Goal: Transaction & Acquisition: Purchase product/service

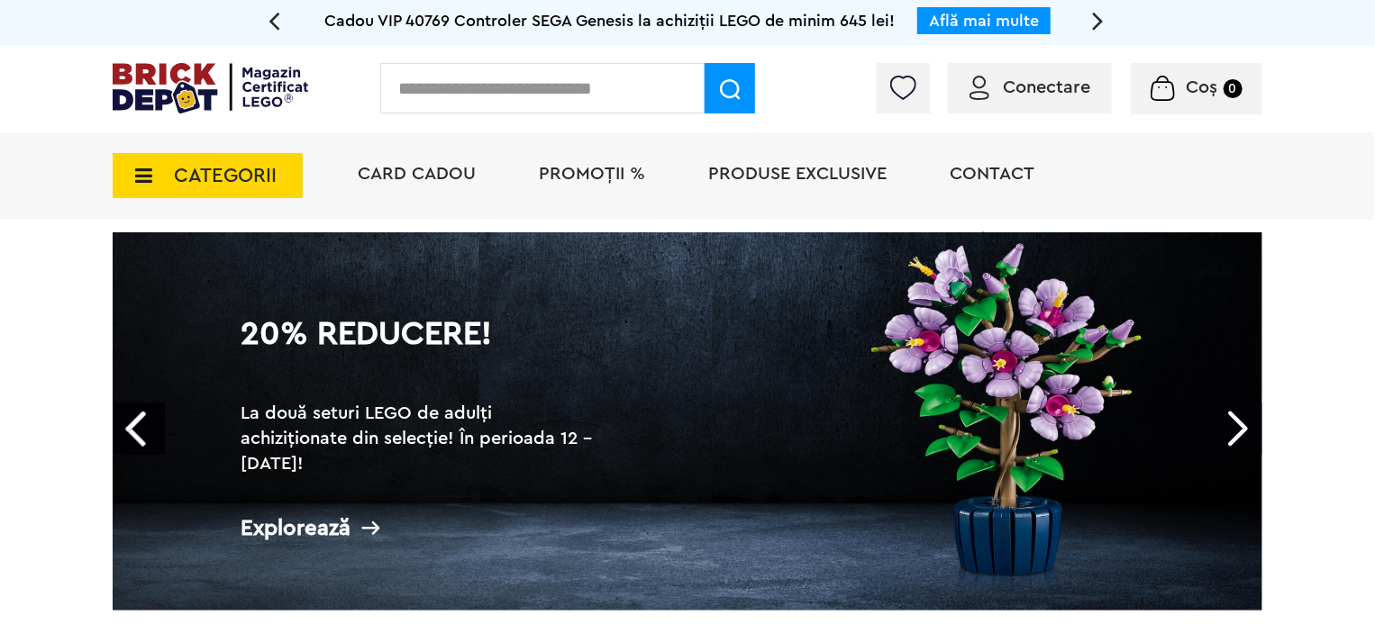
click at [223, 176] on span "CATEGORII" at bounding box center [225, 176] width 103 height 20
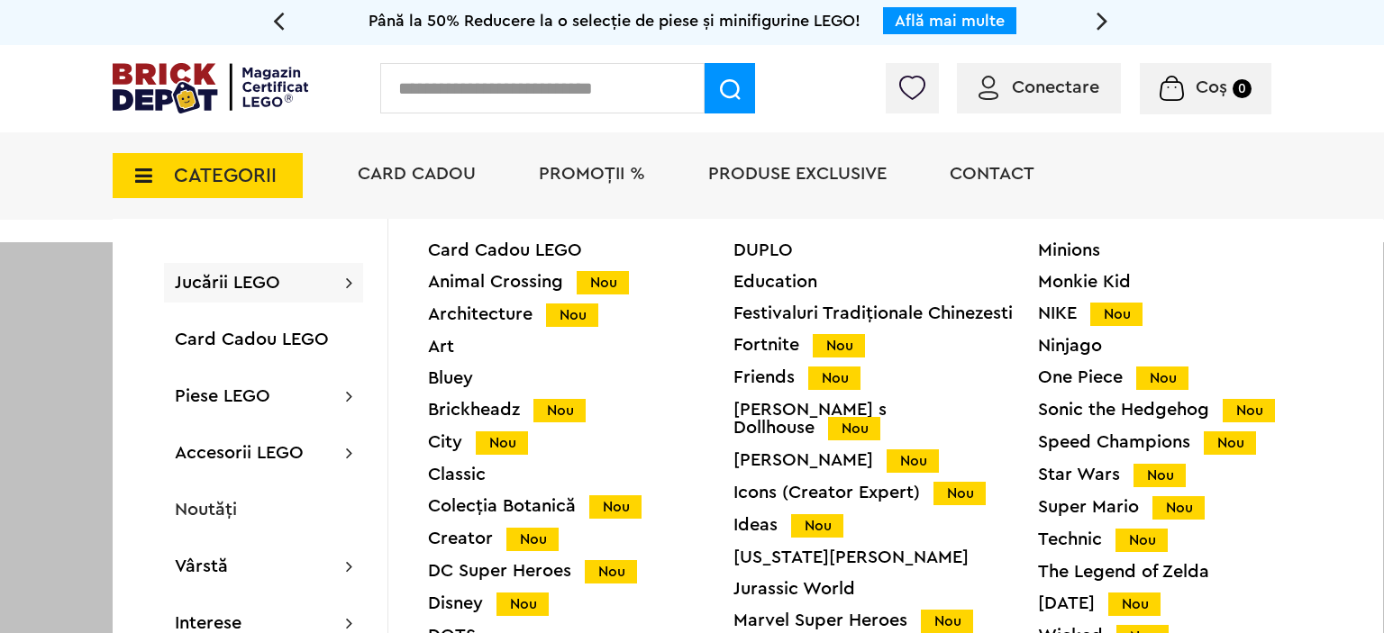
click at [436, 469] on div "Classic" at bounding box center [580, 475] width 305 height 18
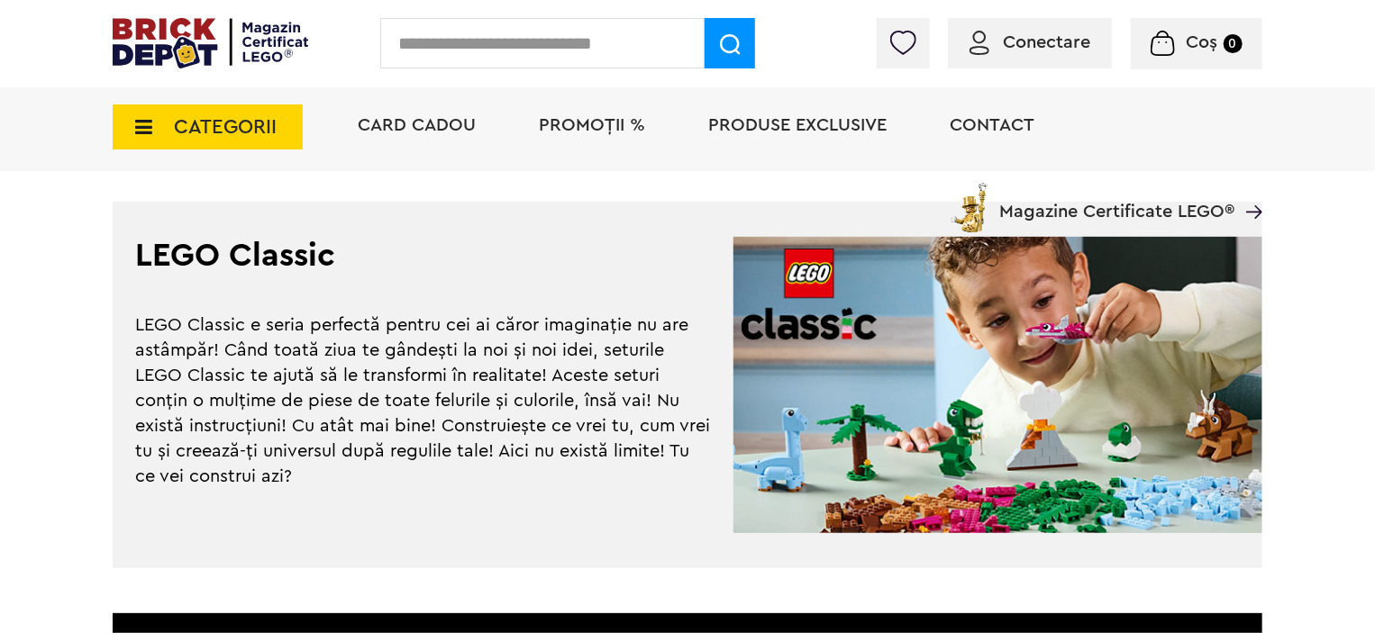
scroll to position [3738, 0]
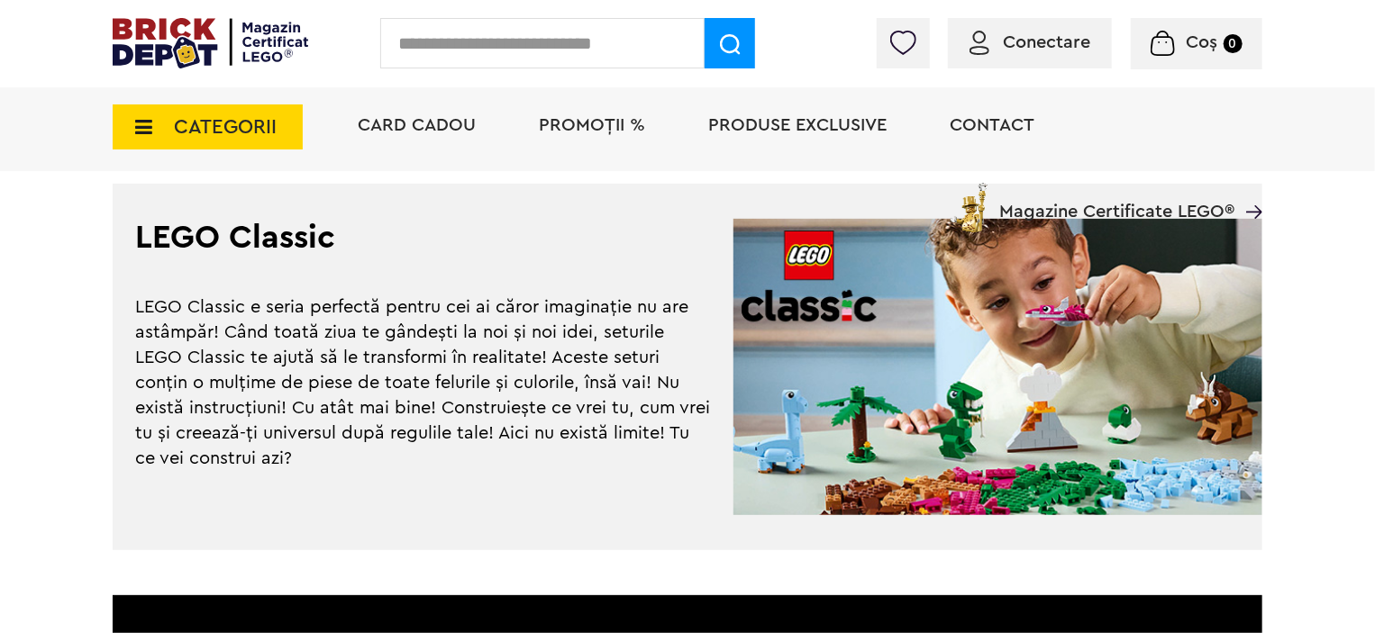
click at [175, 131] on span "CATEGORII" at bounding box center [225, 127] width 103 height 20
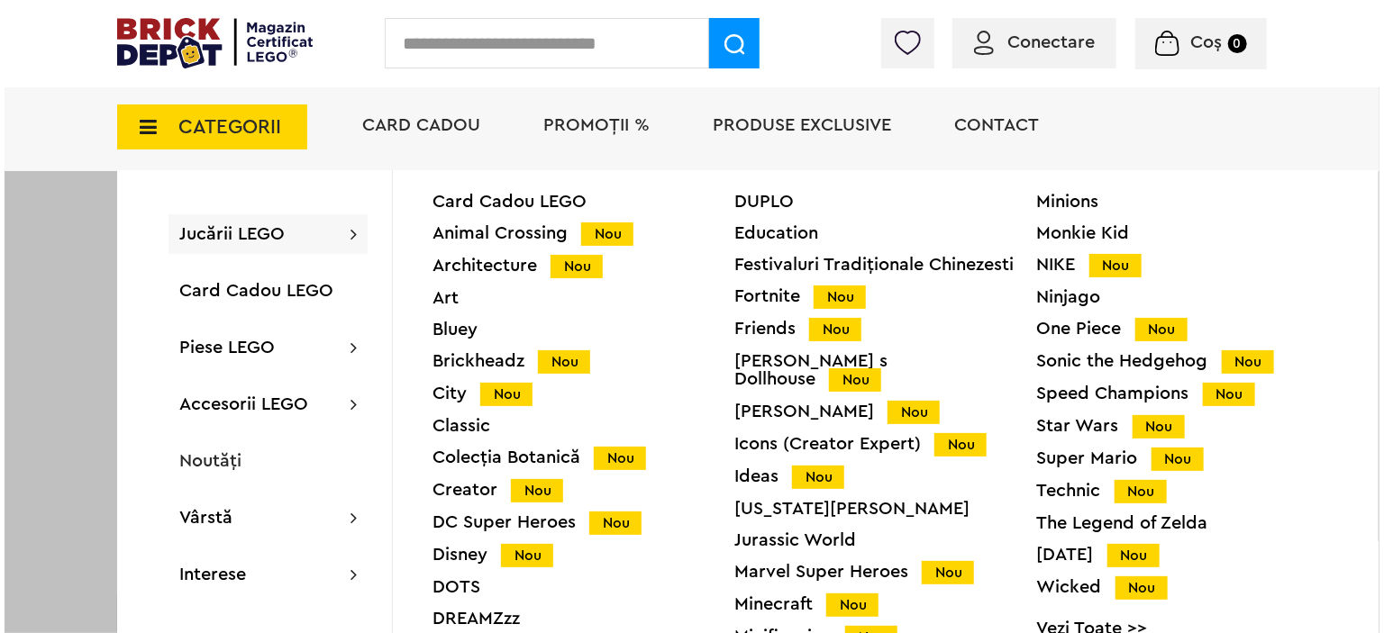
scroll to position [3740, 0]
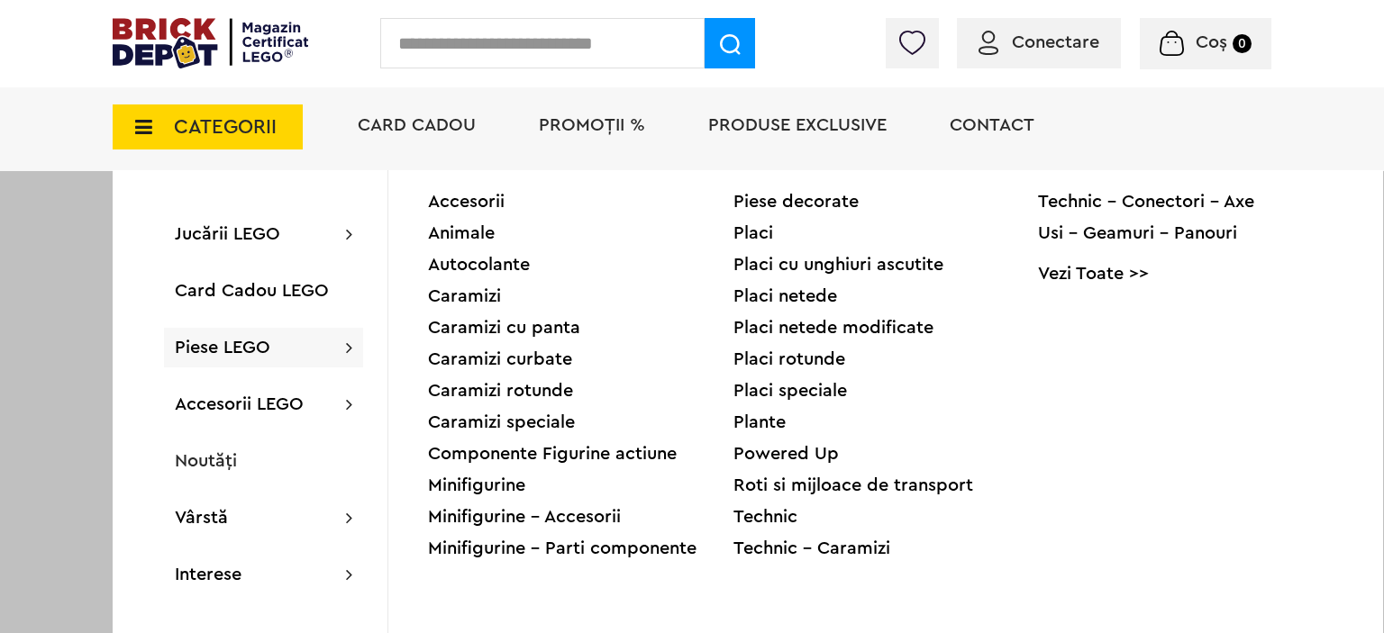
click at [746, 232] on div "Placi" at bounding box center [885, 233] width 305 height 18
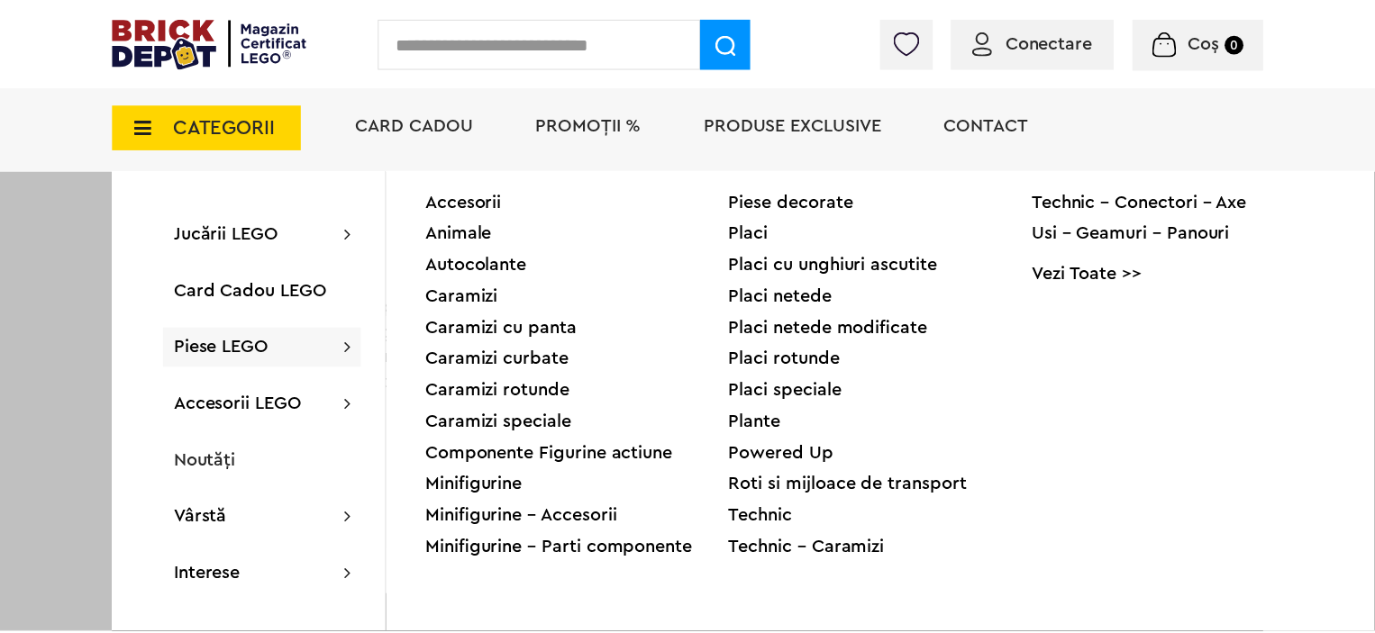
scroll to position [3738, 0]
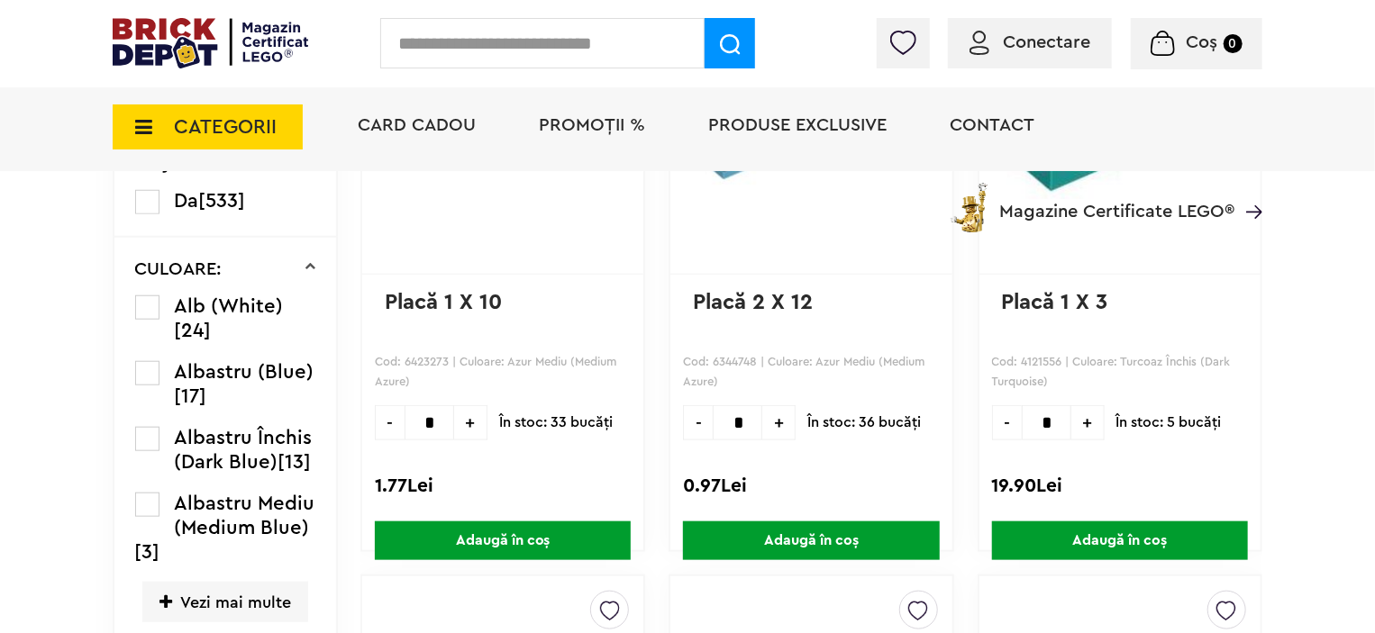
scroll to position [894, 0]
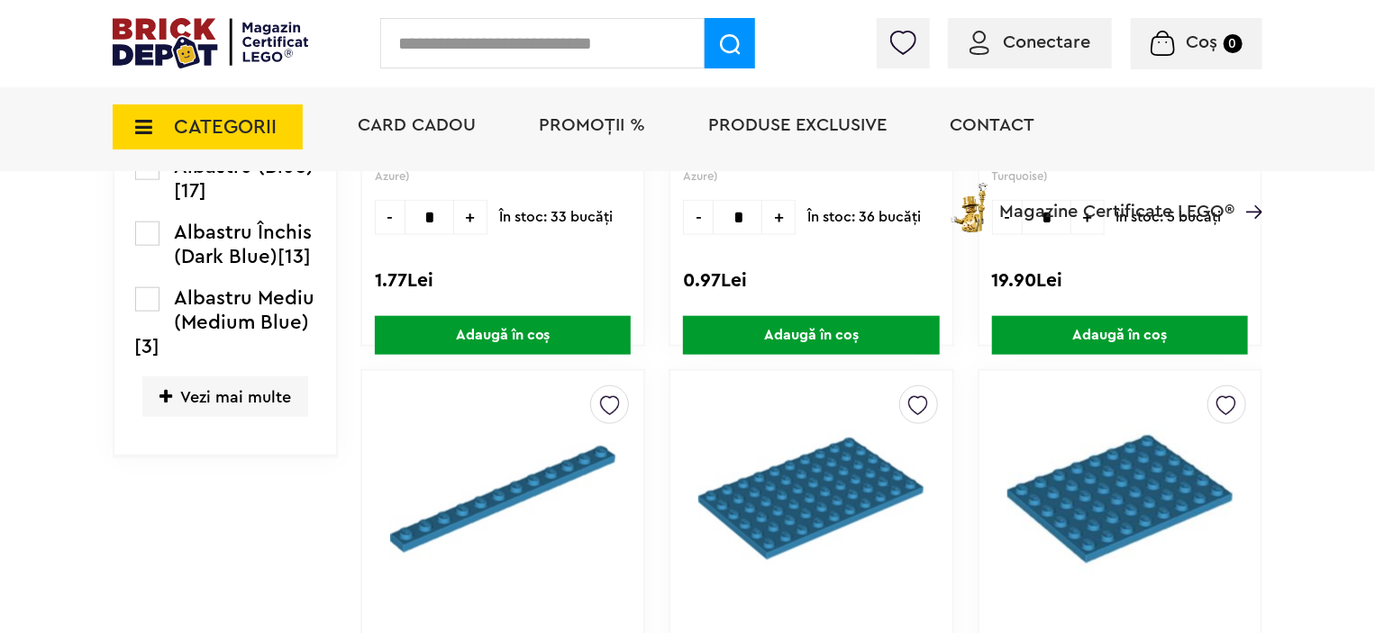
click at [221, 390] on span "Vezi mai multe" at bounding box center [225, 397] width 166 height 41
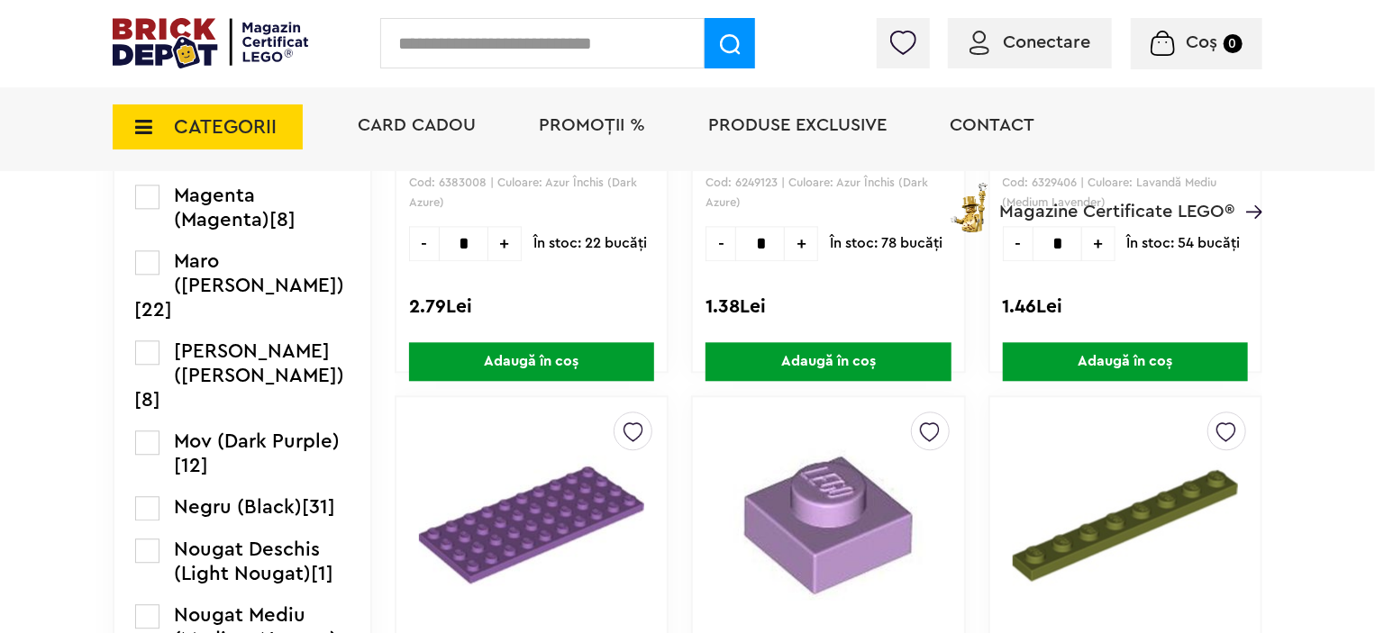
scroll to position [2025, 0]
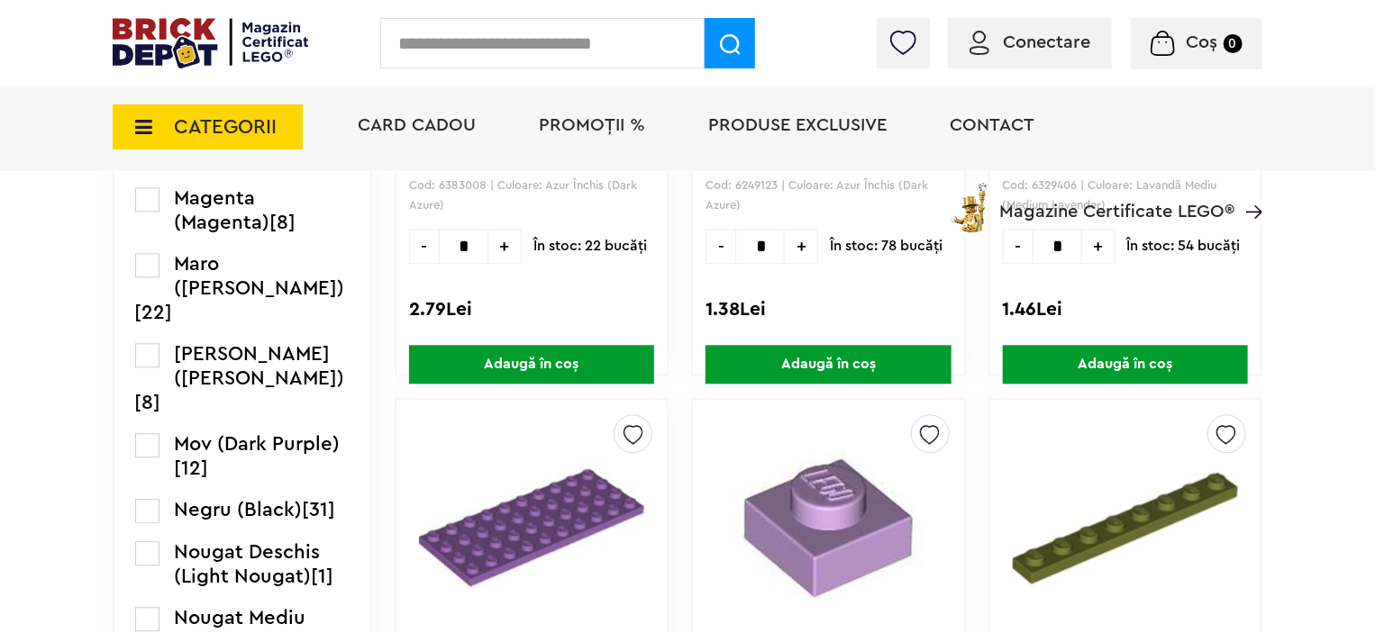
click at [147, 229] on div "CATEGORII Jucării LEGO Card Cadou LEGO Animal Crossing Nou Architecture Nou Art…" at bounding box center [688, 158] width 1150 height 149
click at [150, 122] on label at bounding box center [147, 109] width 24 height 24
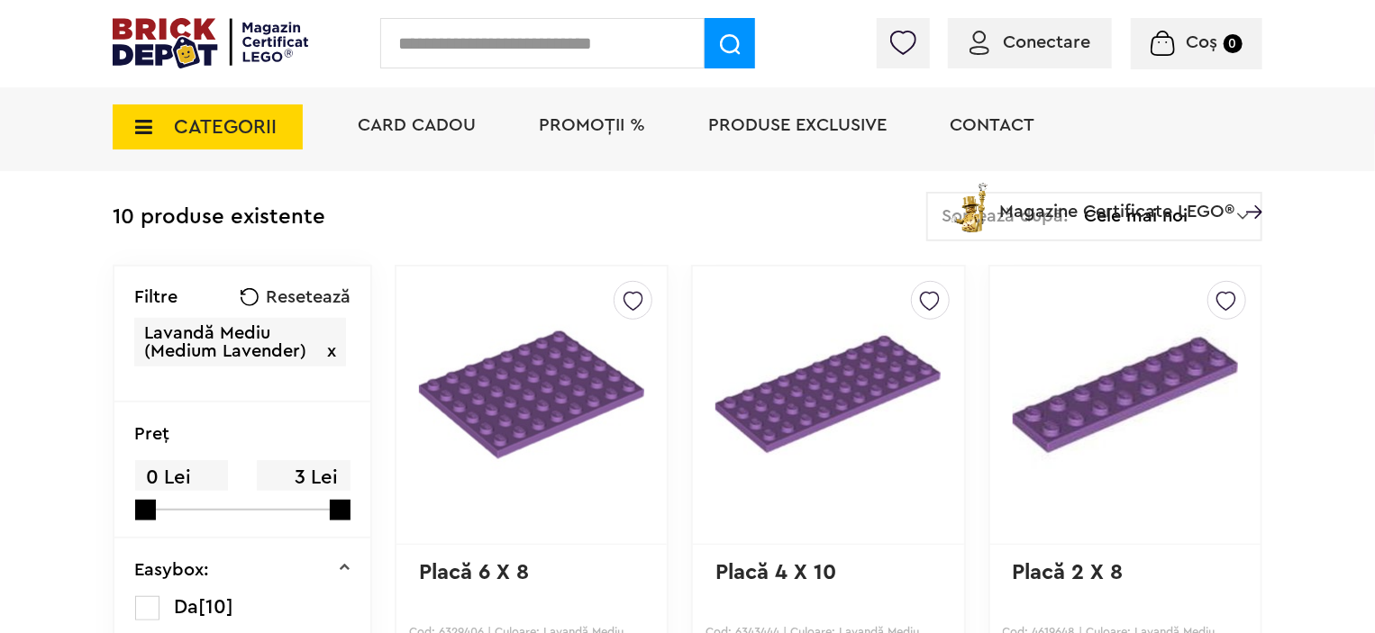
scroll to position [418, 0]
click at [266, 289] on span "Resetează" at bounding box center [308, 297] width 85 height 18
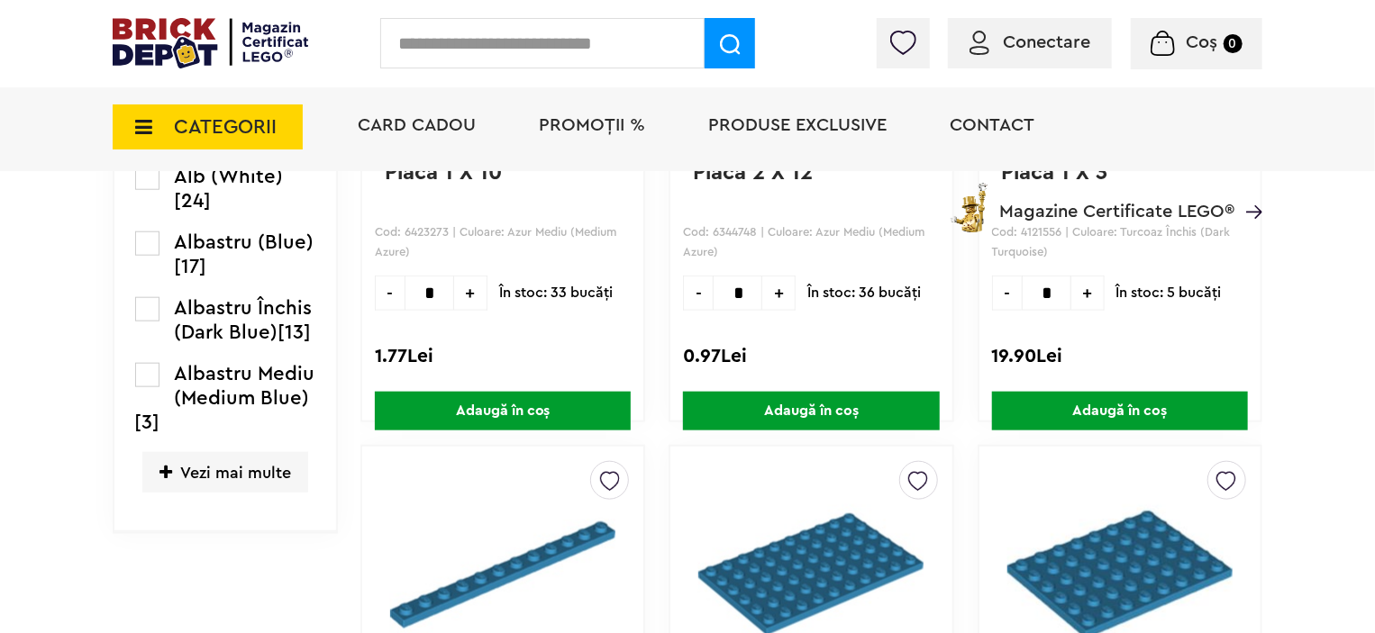
scroll to position [818, 0]
click at [245, 472] on span "Vezi mai multe" at bounding box center [225, 472] width 166 height 41
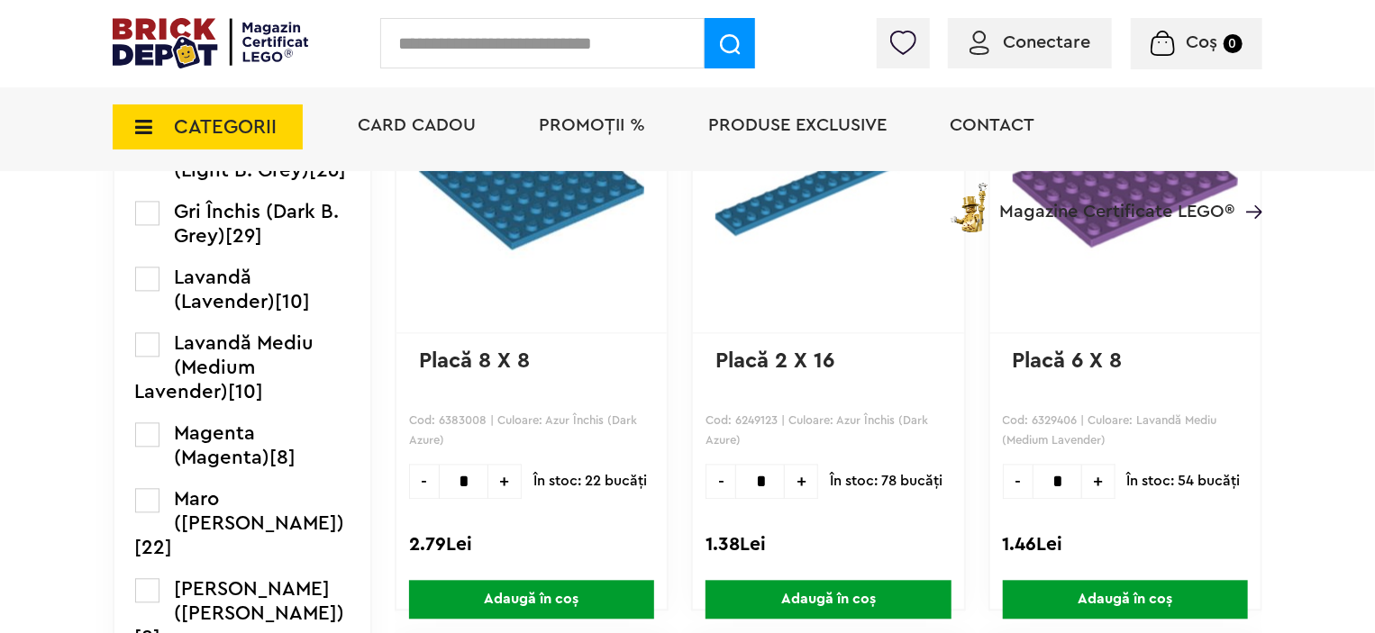
scroll to position [1805, 0]
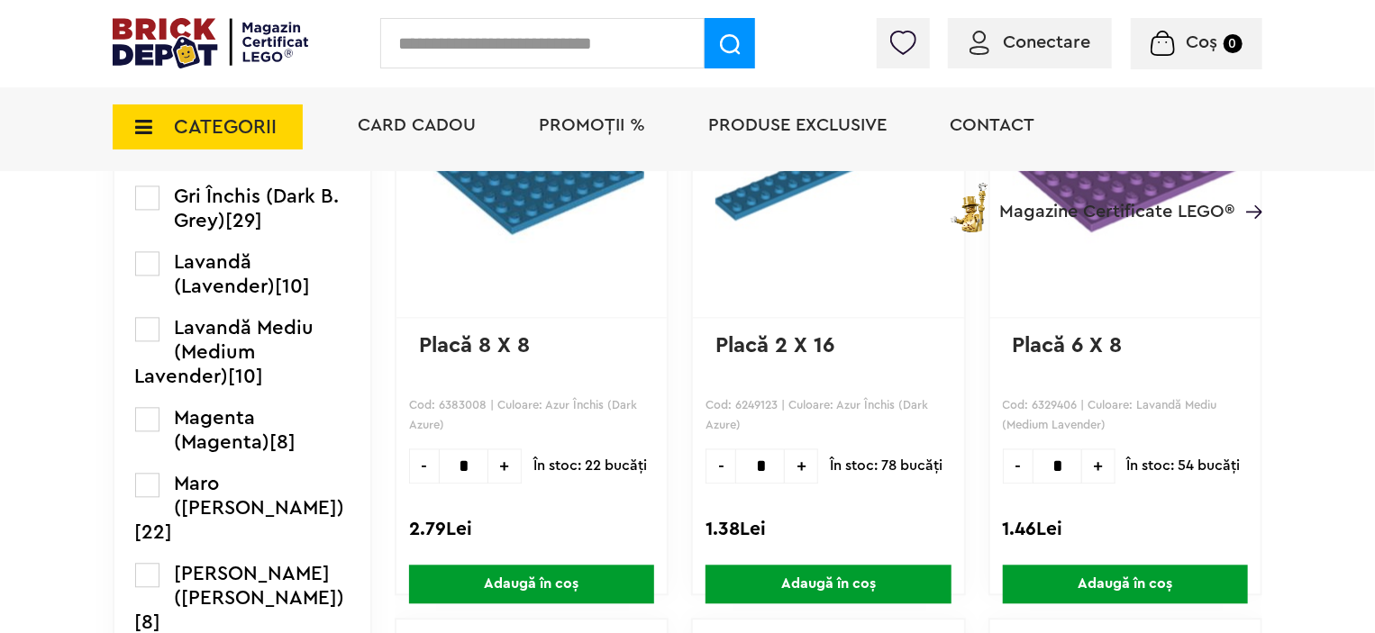
click at [146, 276] on label at bounding box center [147, 263] width 24 height 24
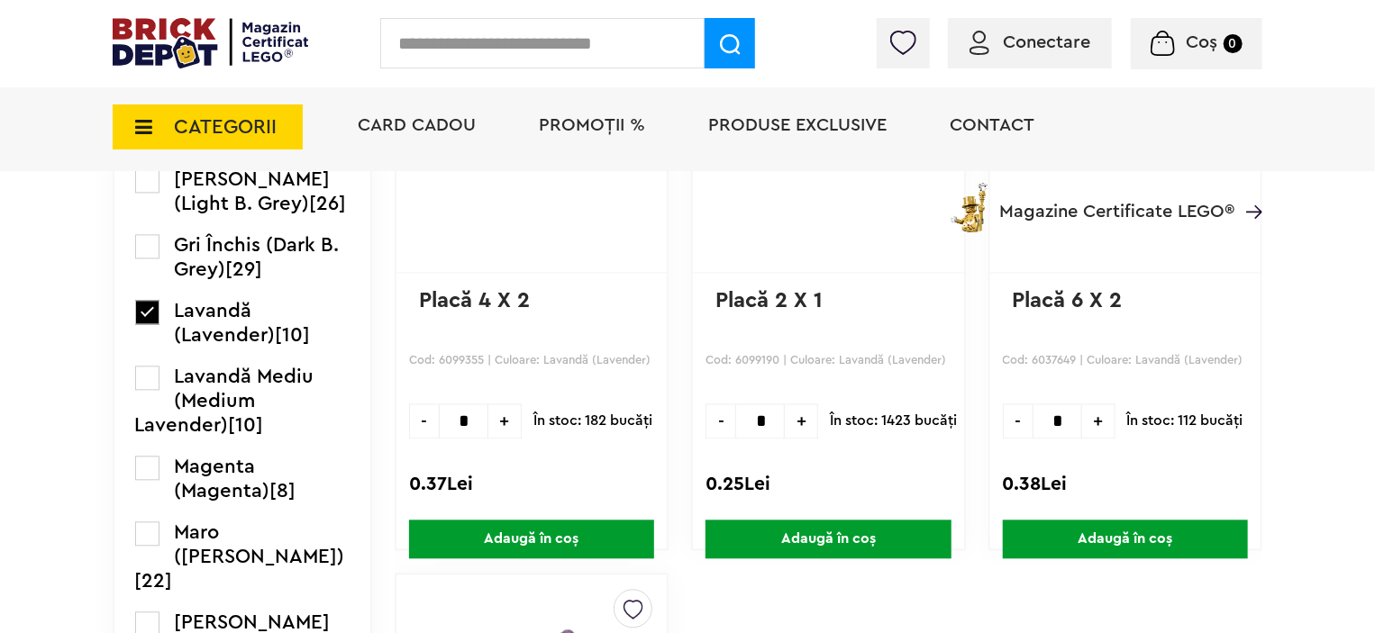
scroll to position [1856, 0]
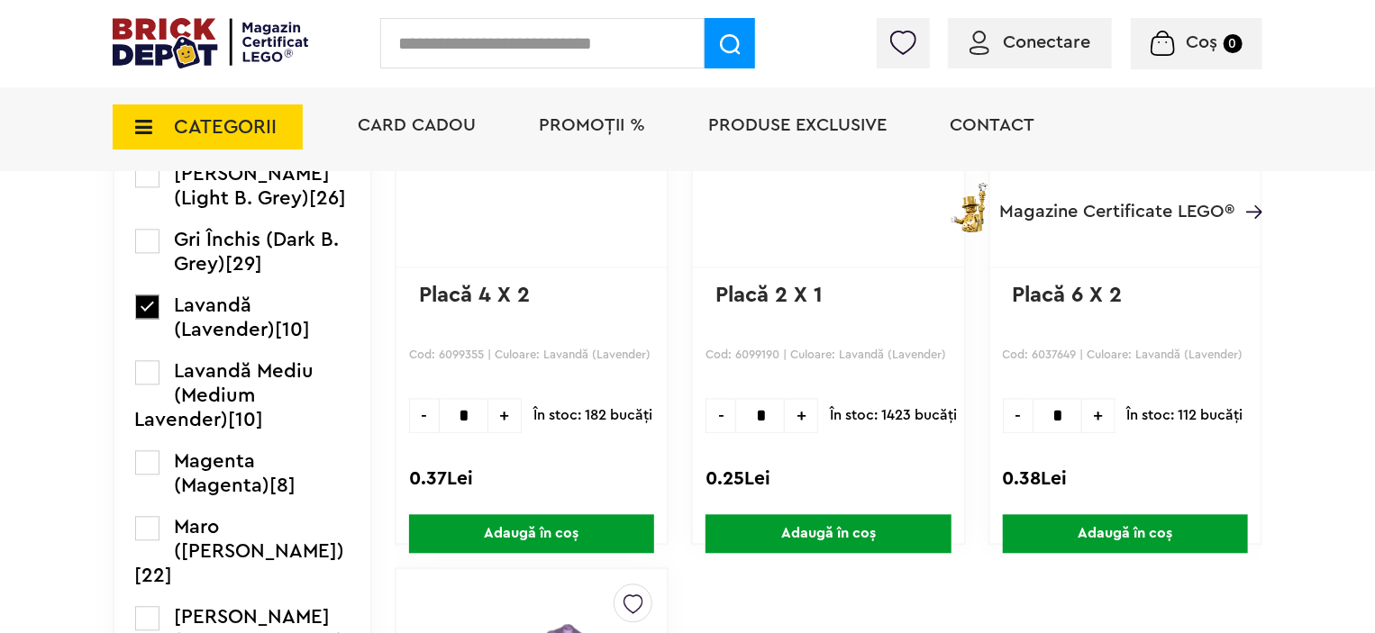
click at [488, 421] on span "+" at bounding box center [504, 415] width 33 height 35
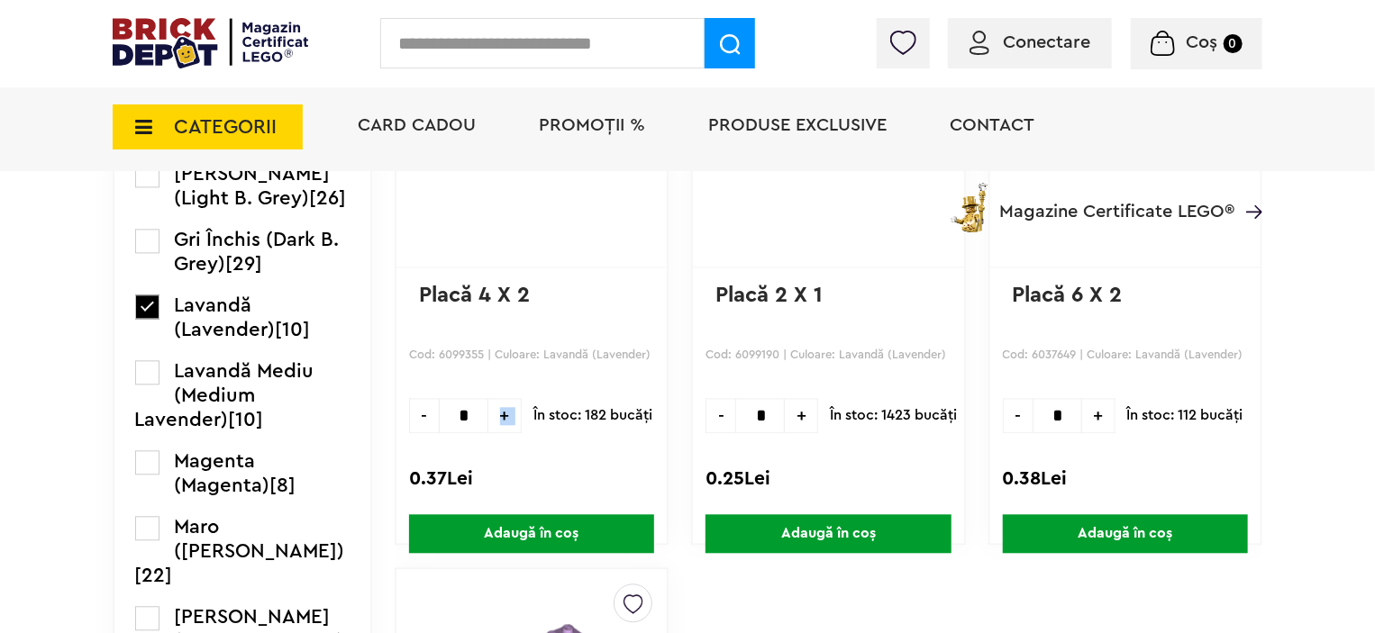
click at [488, 421] on span "+" at bounding box center [504, 415] width 33 height 35
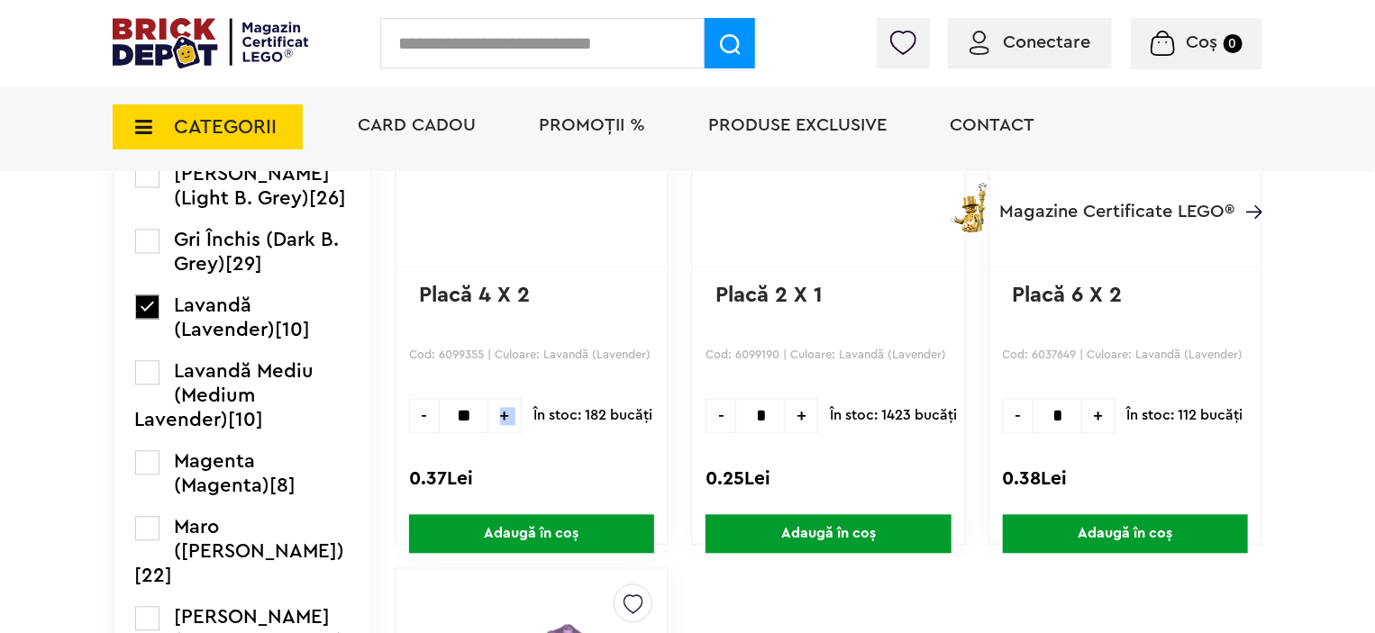
click at [488, 421] on span "+" at bounding box center [504, 415] width 33 height 35
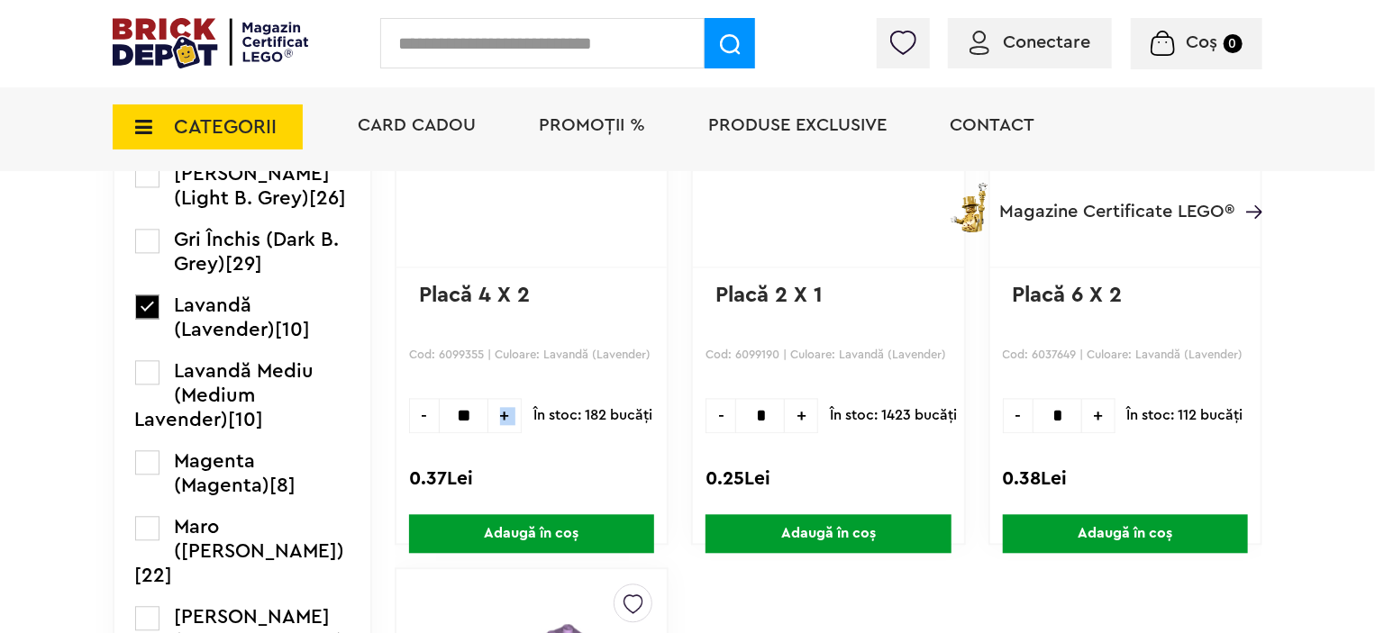
click at [488, 421] on span "+" at bounding box center [504, 415] width 33 height 35
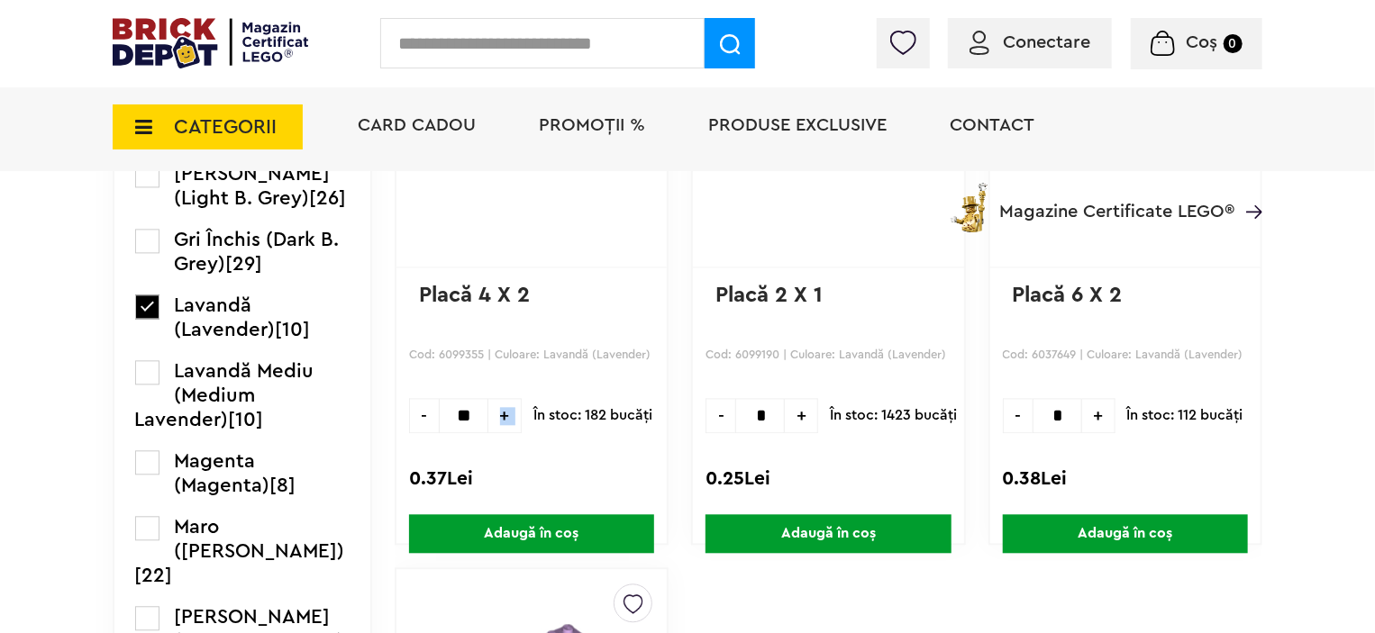
type input "**"
click at [507, 527] on span "Adaugă în coș" at bounding box center [531, 533] width 245 height 39
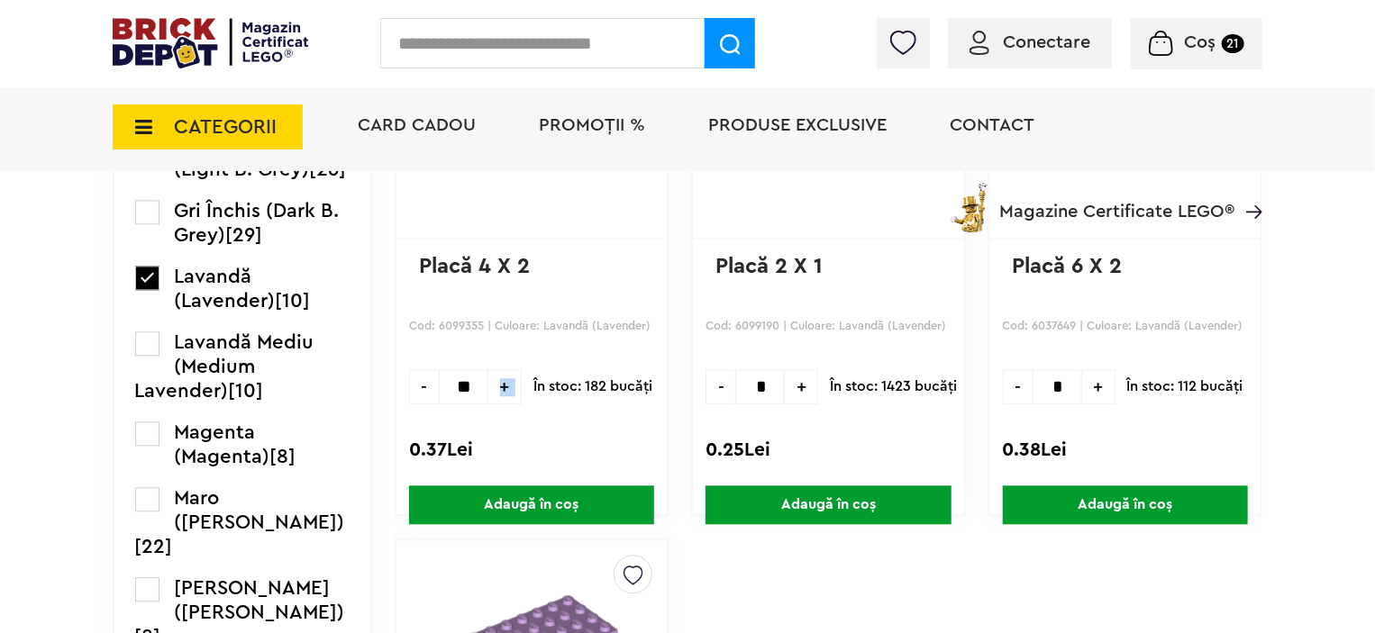
scroll to position [1887, 0]
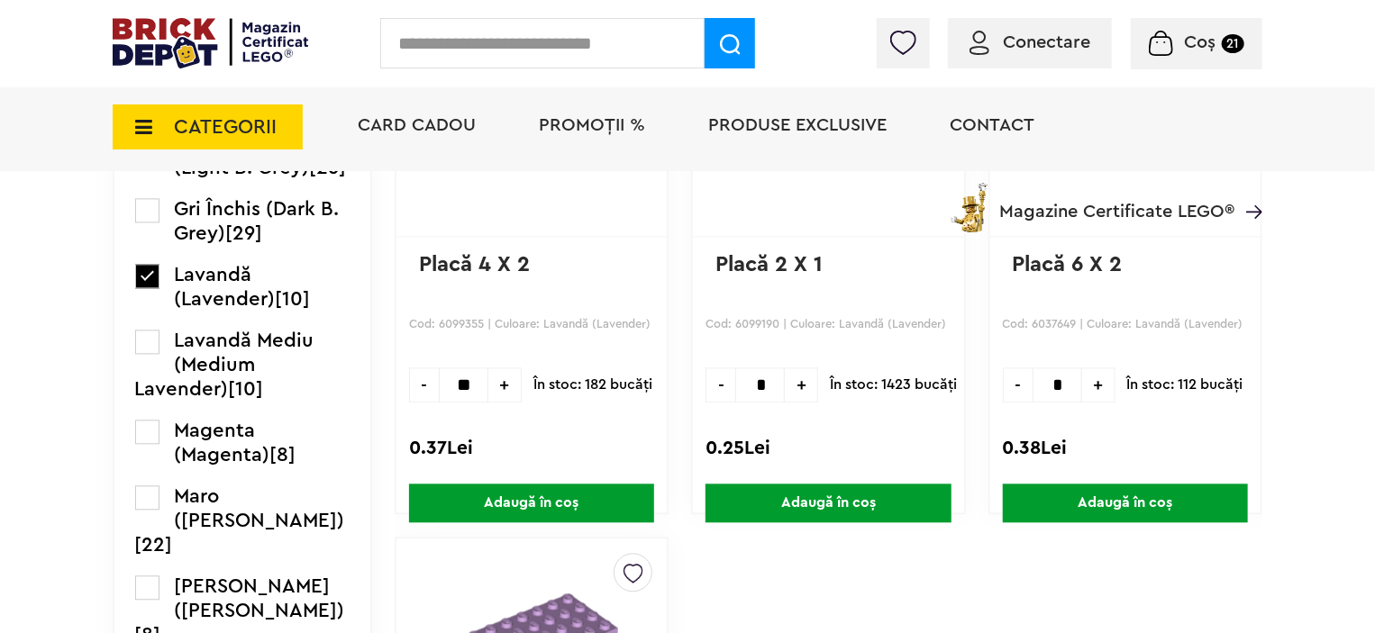
click at [138, 288] on label at bounding box center [147, 276] width 24 height 24
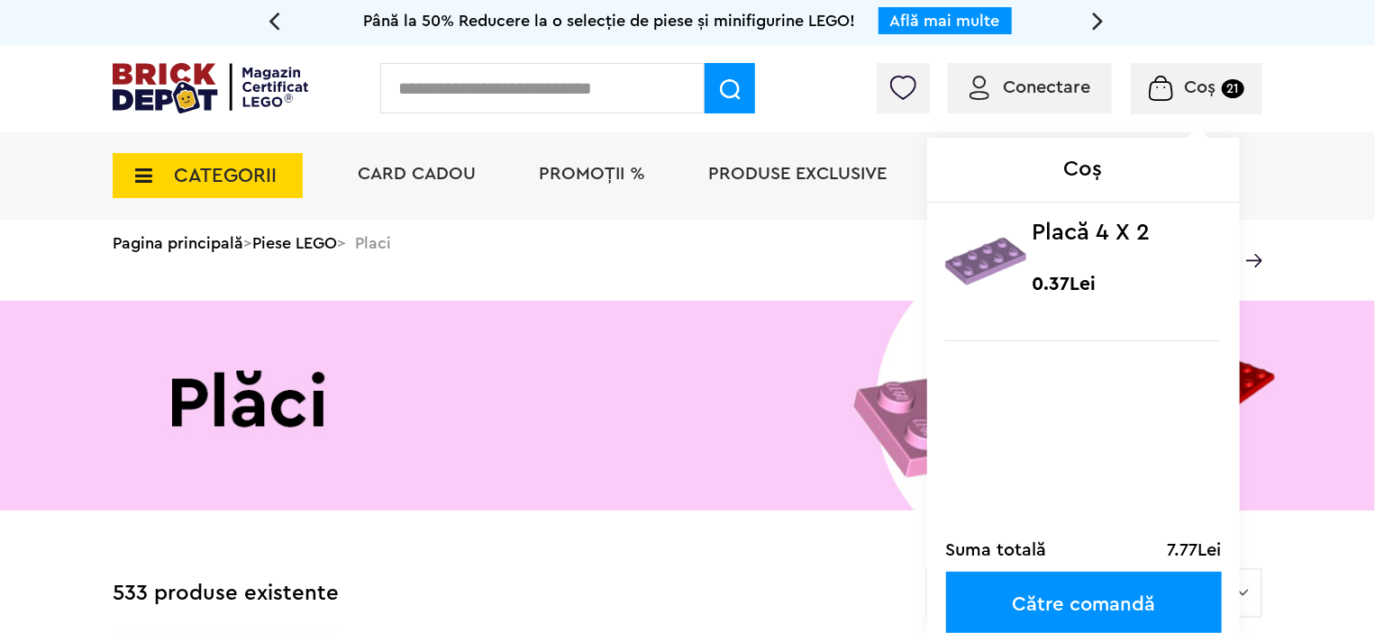
click at [1169, 95] on img at bounding box center [1160, 88] width 23 height 25
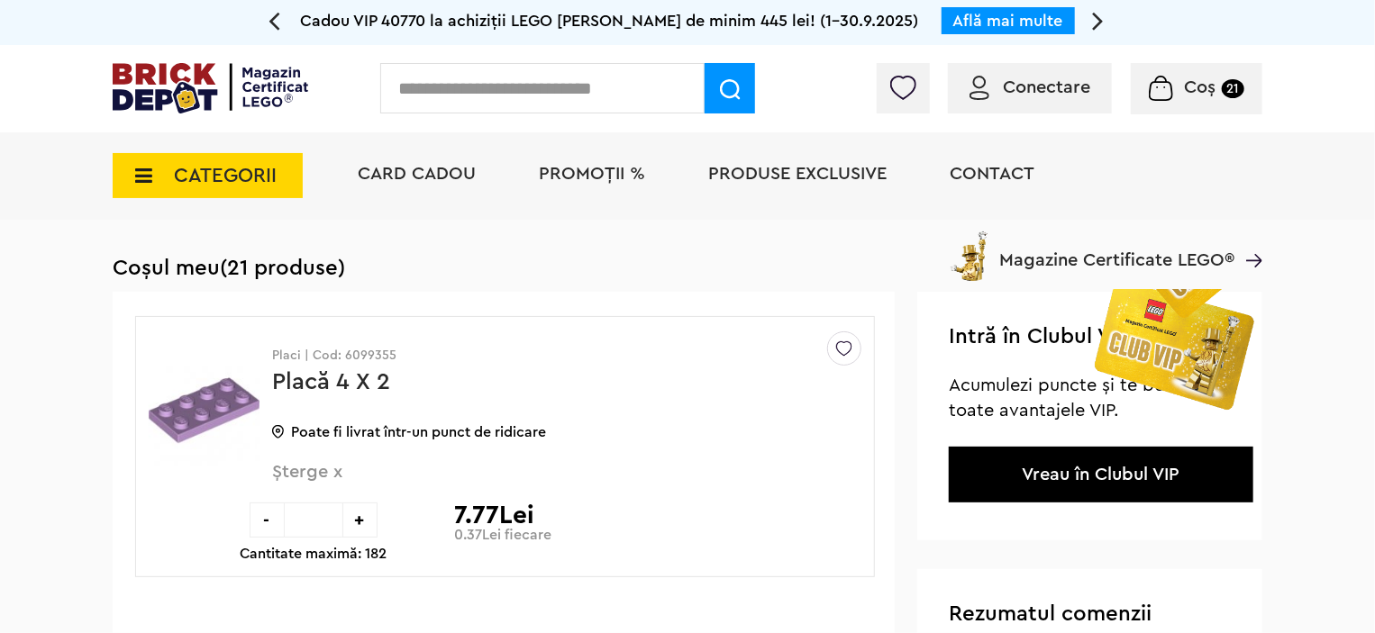
click at [213, 408] on img at bounding box center [204, 409] width 111 height 135
click at [322, 468] on span "Șterge x" at bounding box center [537, 482] width 530 height 39
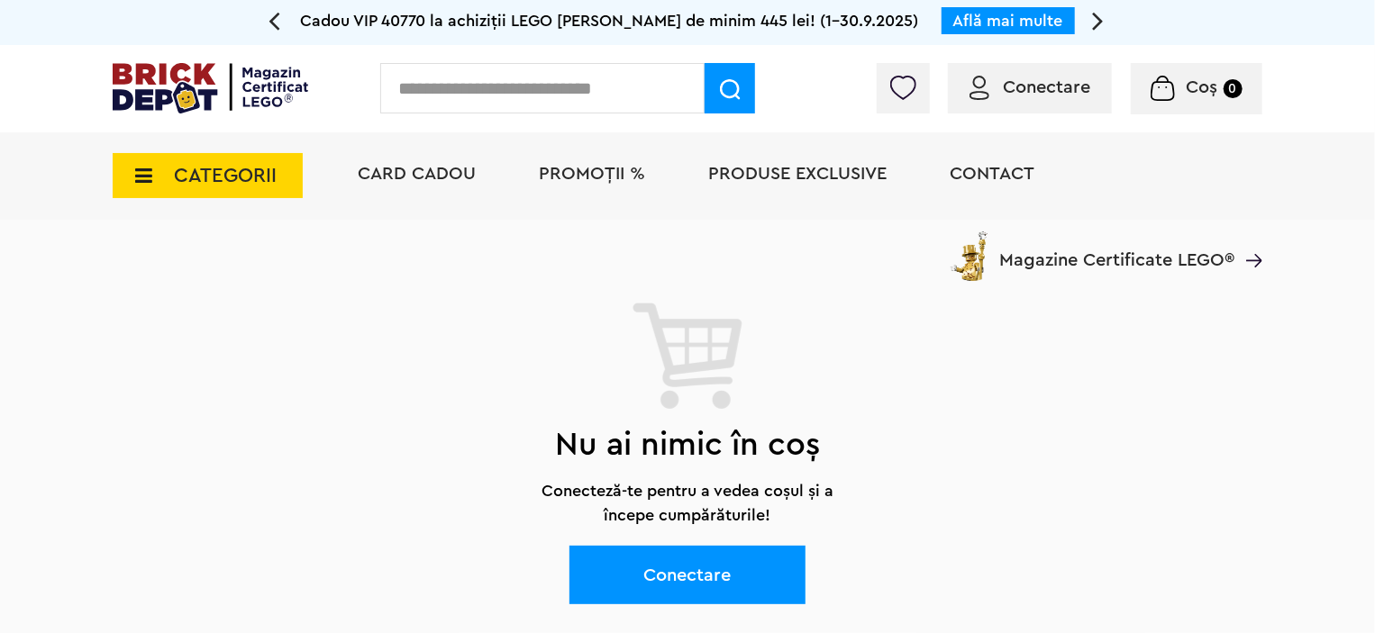
click at [235, 169] on span "CATEGORII" at bounding box center [225, 176] width 103 height 20
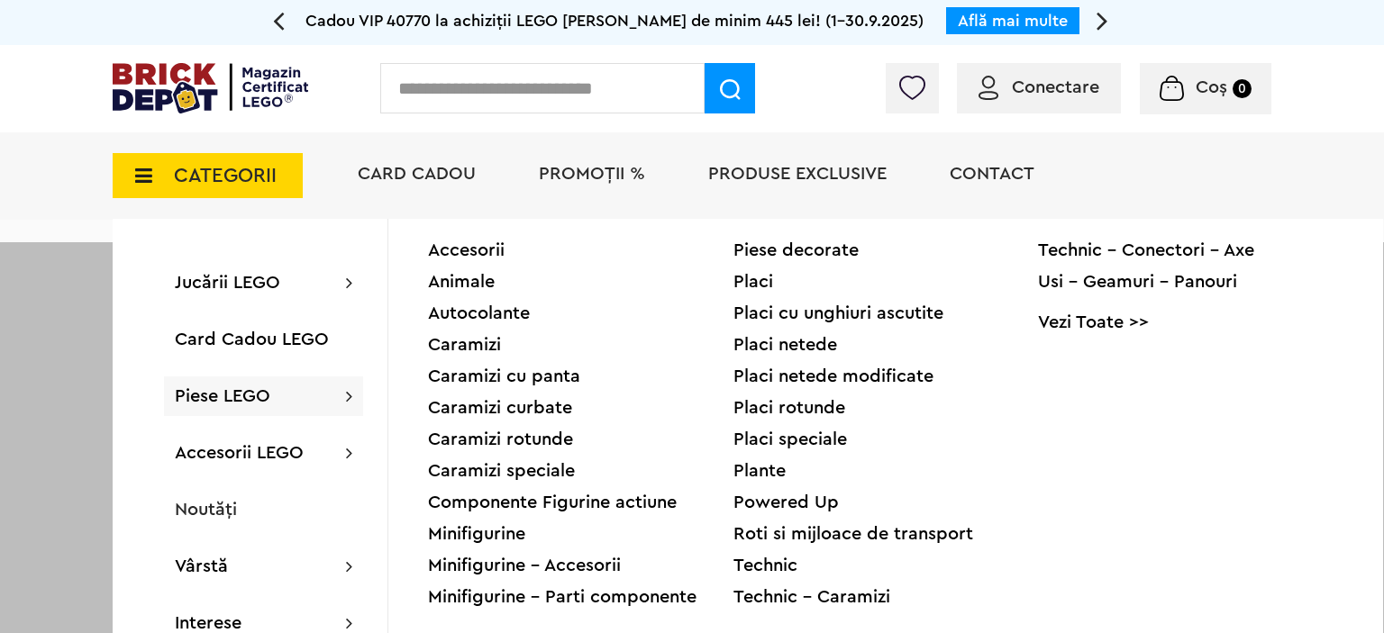
click at [742, 287] on div "Placi" at bounding box center [885, 282] width 305 height 18
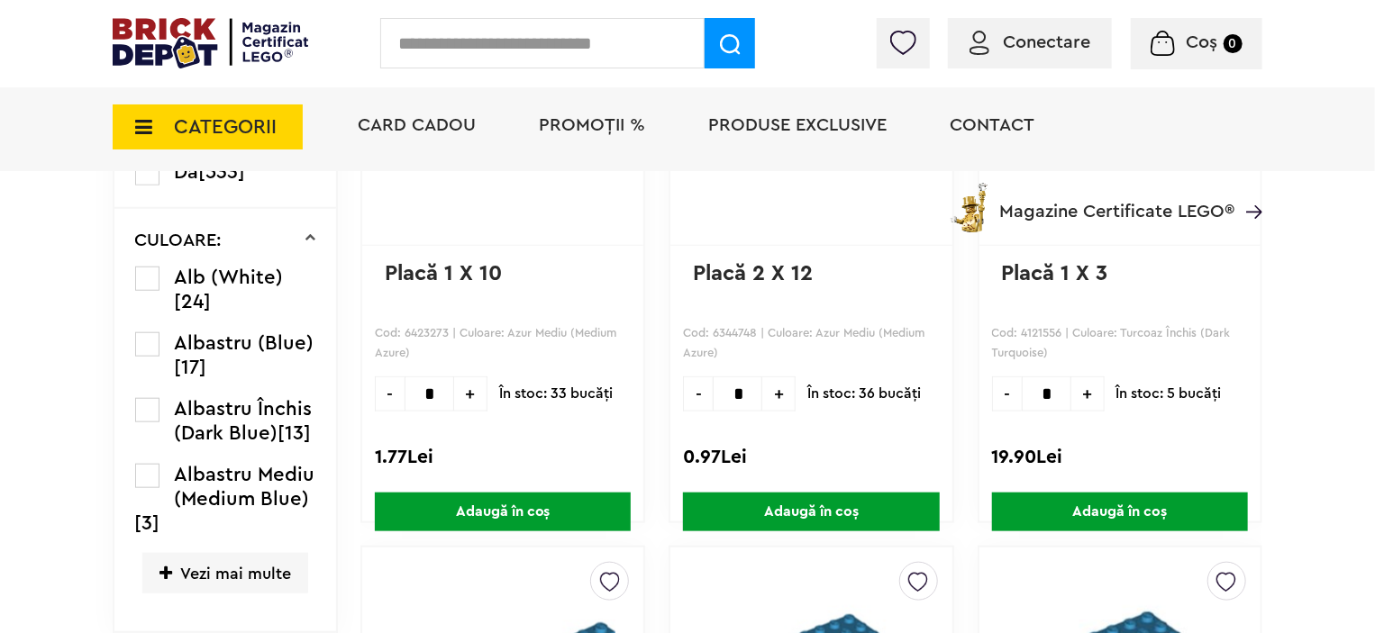
scroll to position [731, 0]
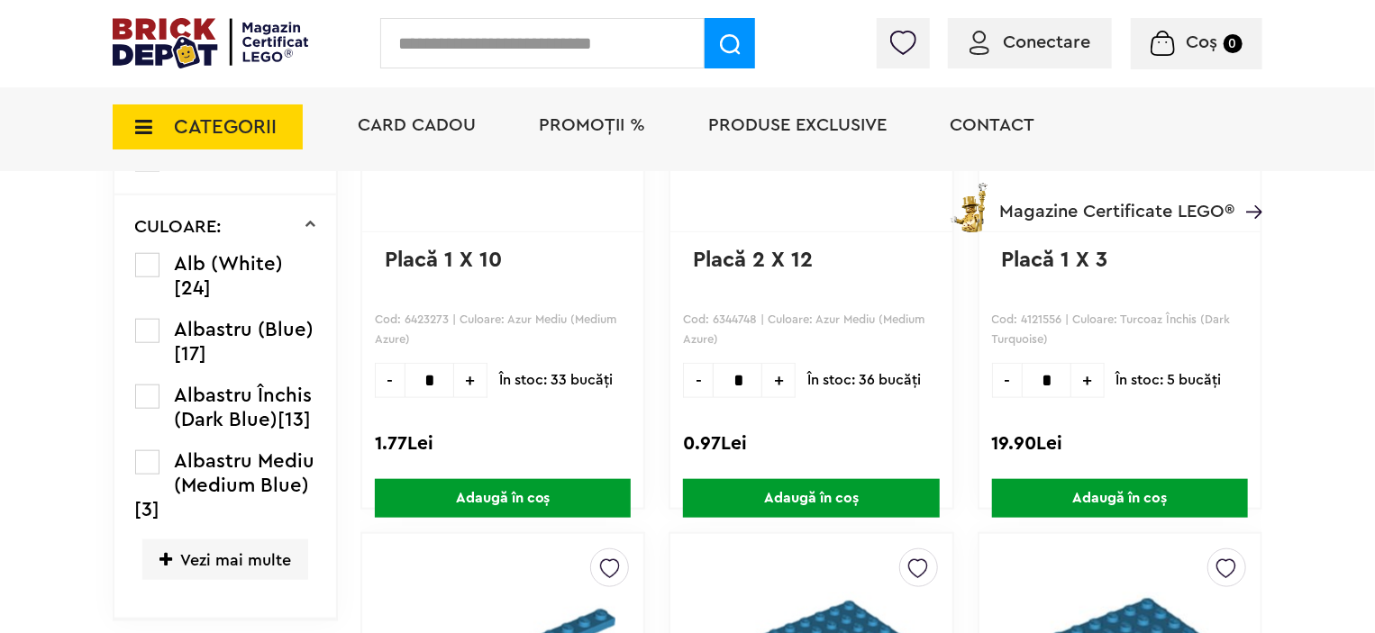
click at [220, 543] on span "Vezi mai multe" at bounding box center [225, 560] width 166 height 41
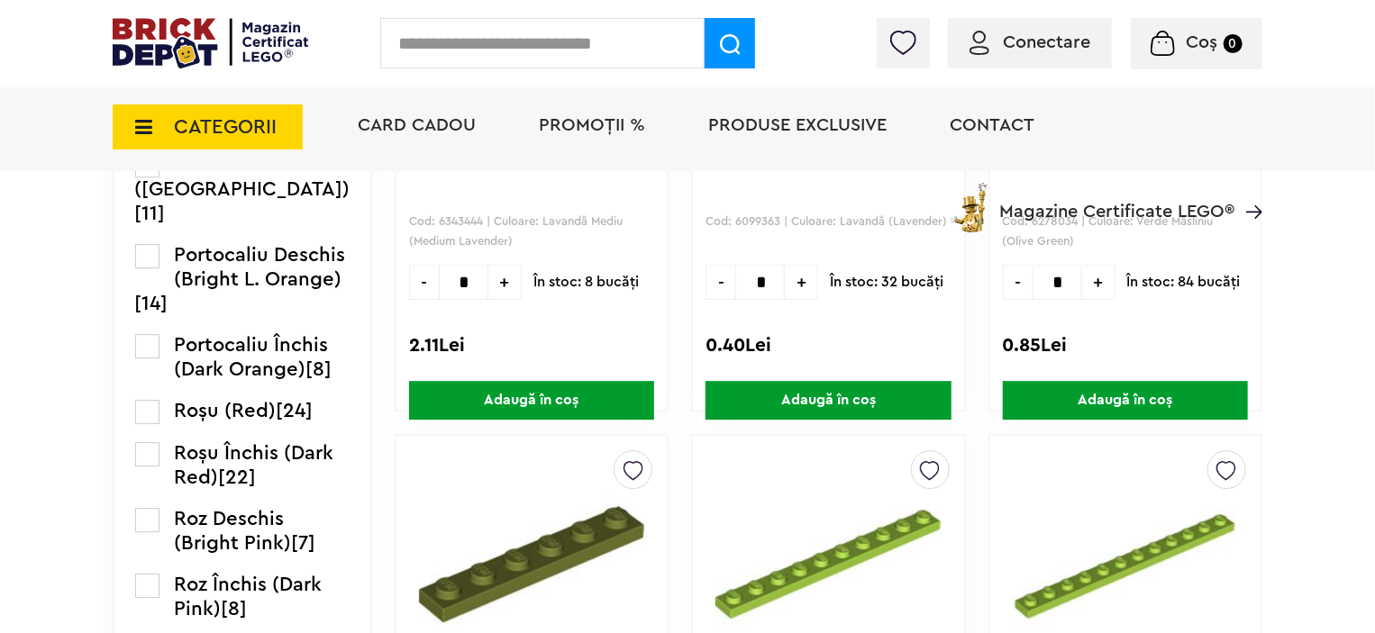
scroll to position [2569, 0]
click at [154, 177] on label at bounding box center [147, 165] width 24 height 24
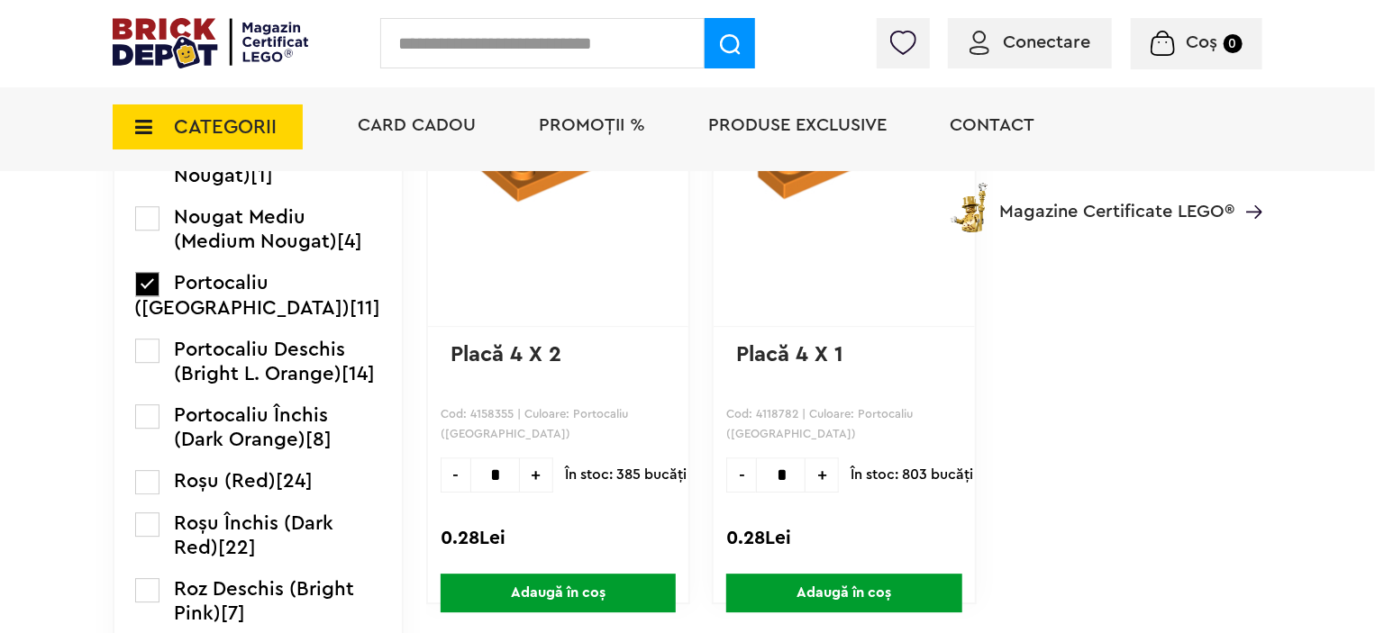
scroll to position [2395, 0]
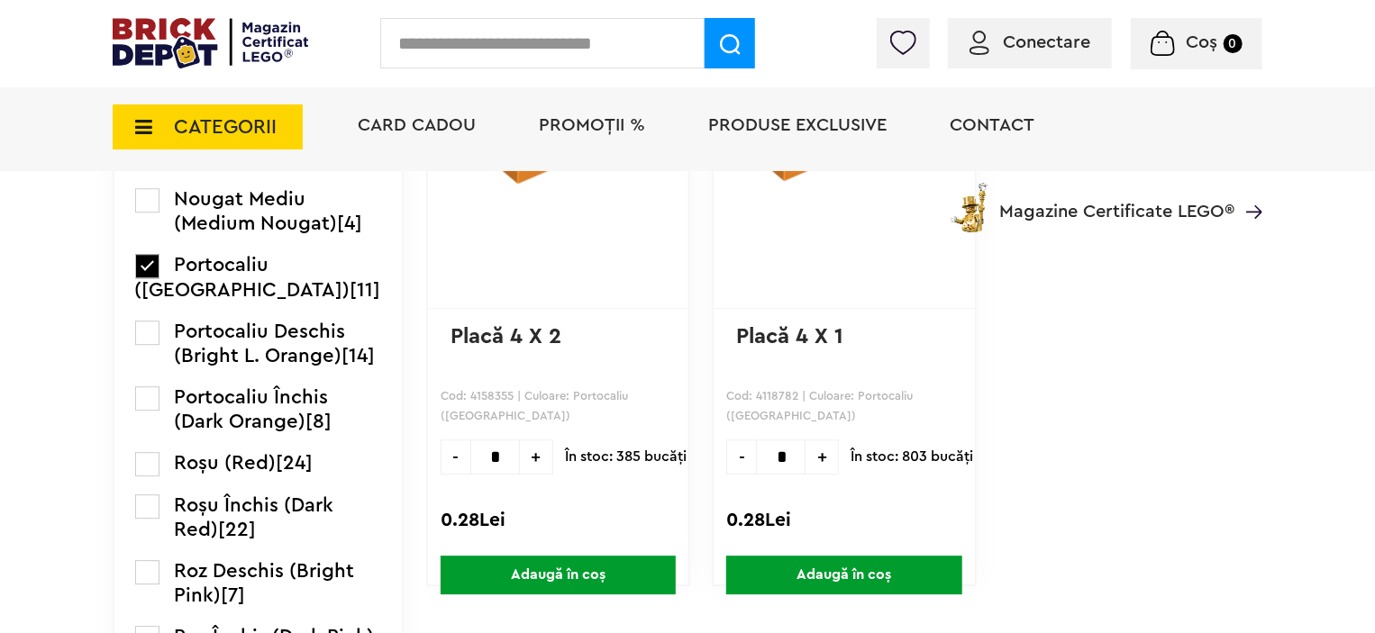
click at [805, 448] on span "+" at bounding box center [821, 457] width 33 height 35
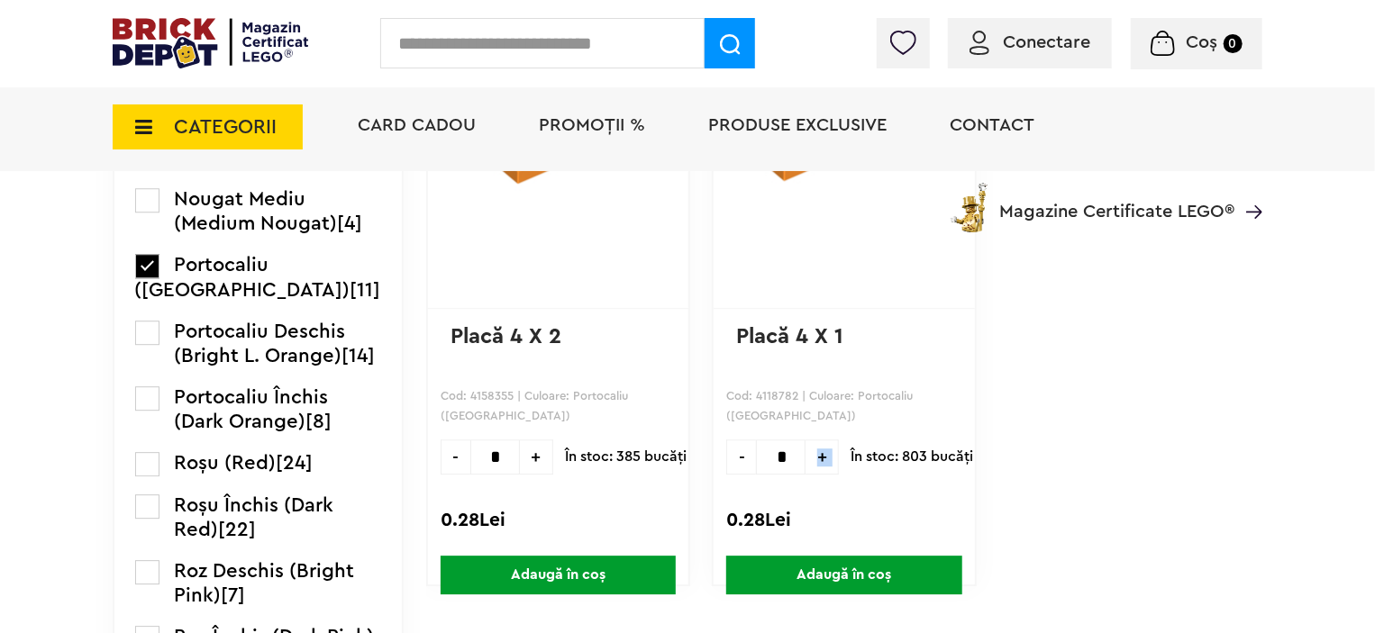
click at [805, 448] on span "+" at bounding box center [821, 457] width 33 height 35
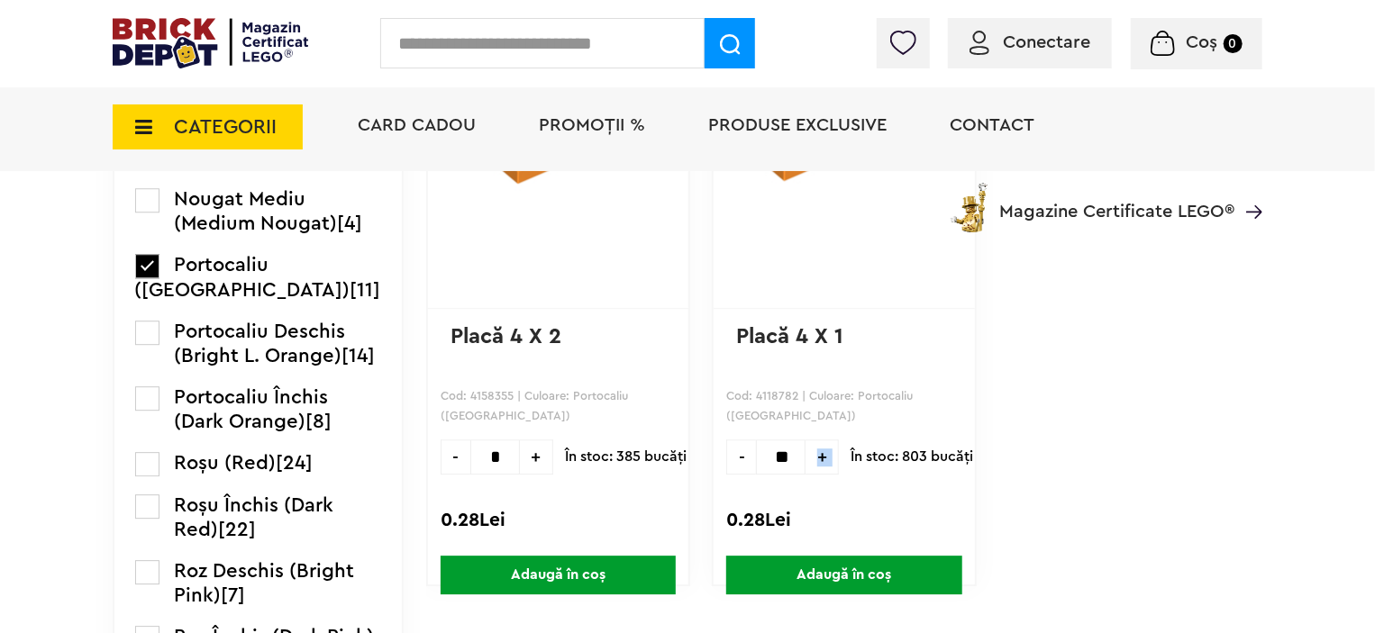
click at [805, 448] on span "+" at bounding box center [821, 457] width 33 height 35
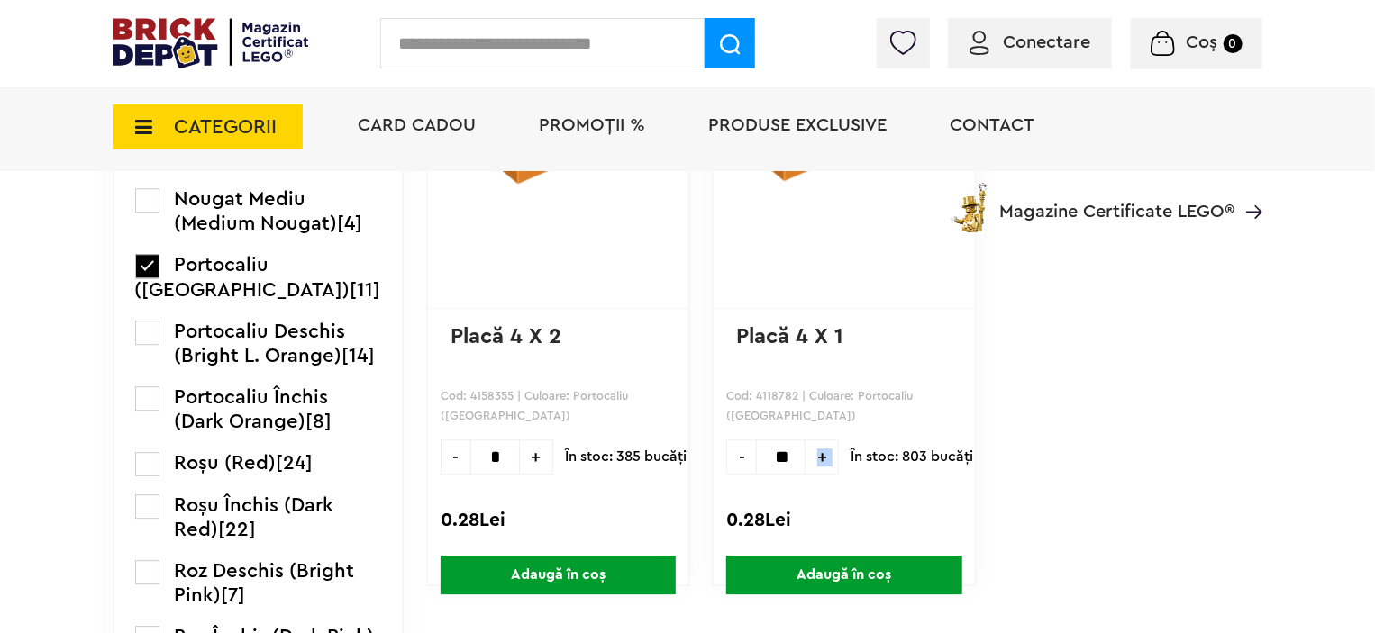
click at [805, 448] on span "+" at bounding box center [821, 457] width 33 height 35
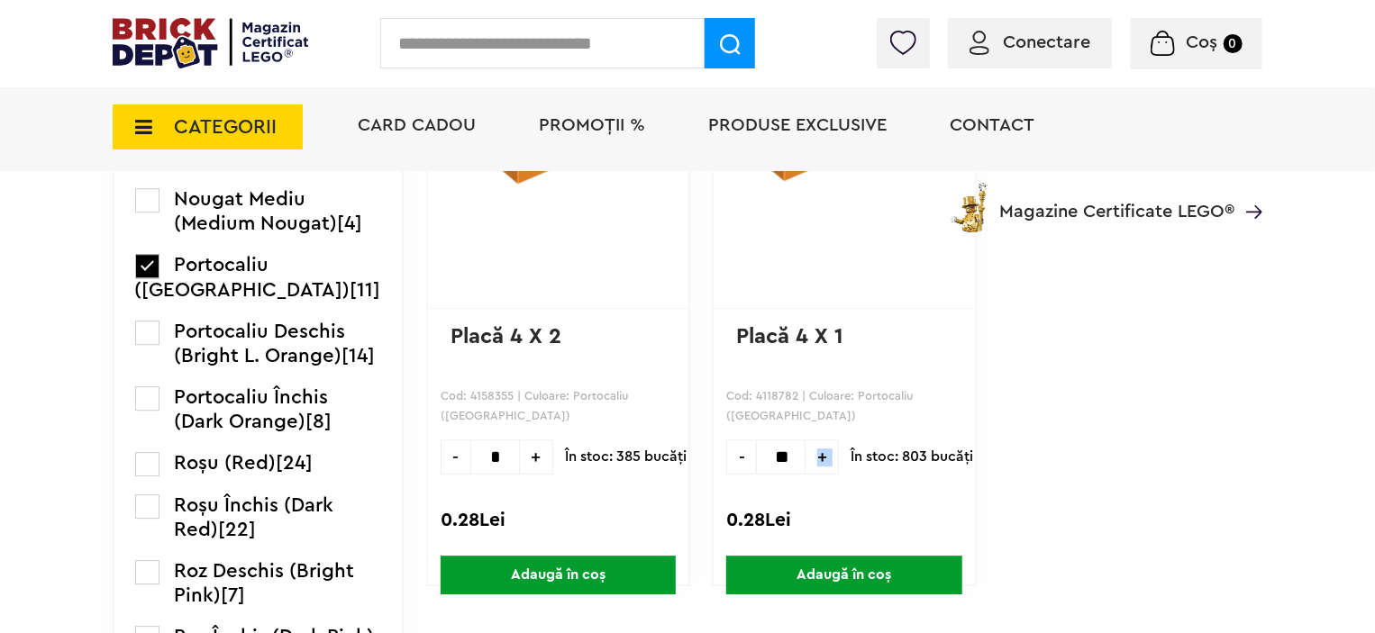
click at [805, 448] on span "+" at bounding box center [821, 457] width 33 height 35
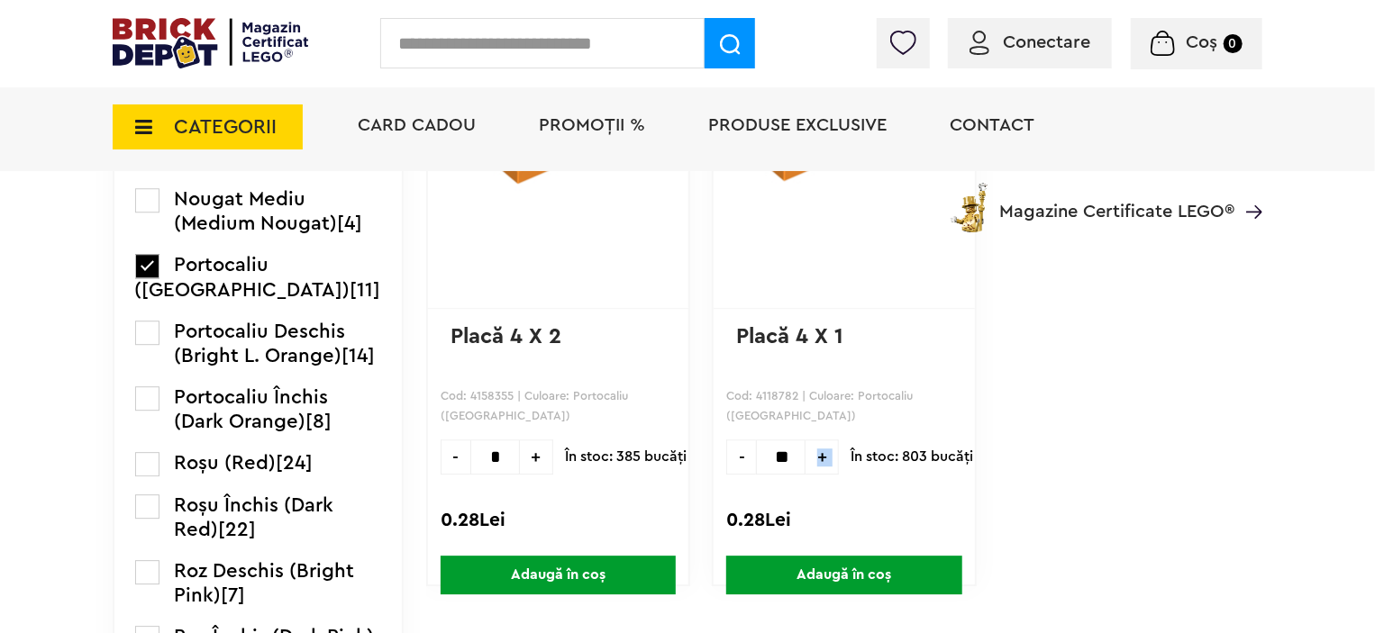
click at [805, 448] on span "+" at bounding box center [821, 457] width 33 height 35
type input "**"
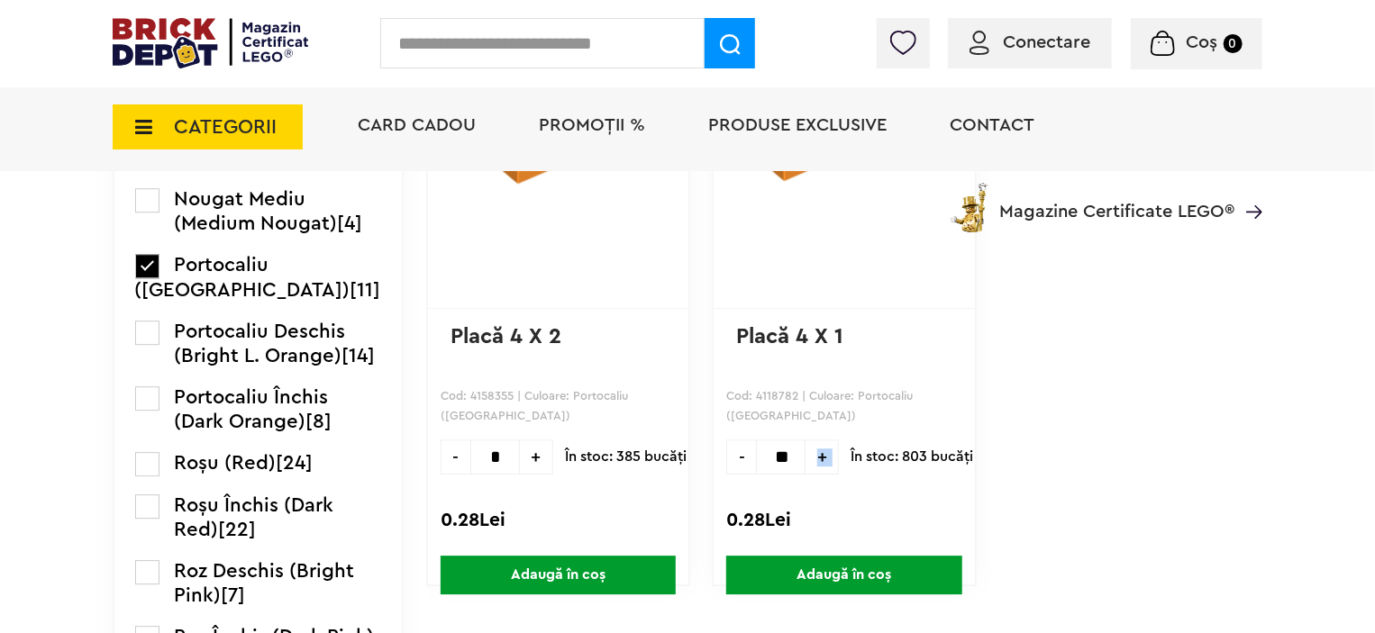
click at [804, 561] on span "Adaugă în coș" at bounding box center [843, 575] width 235 height 39
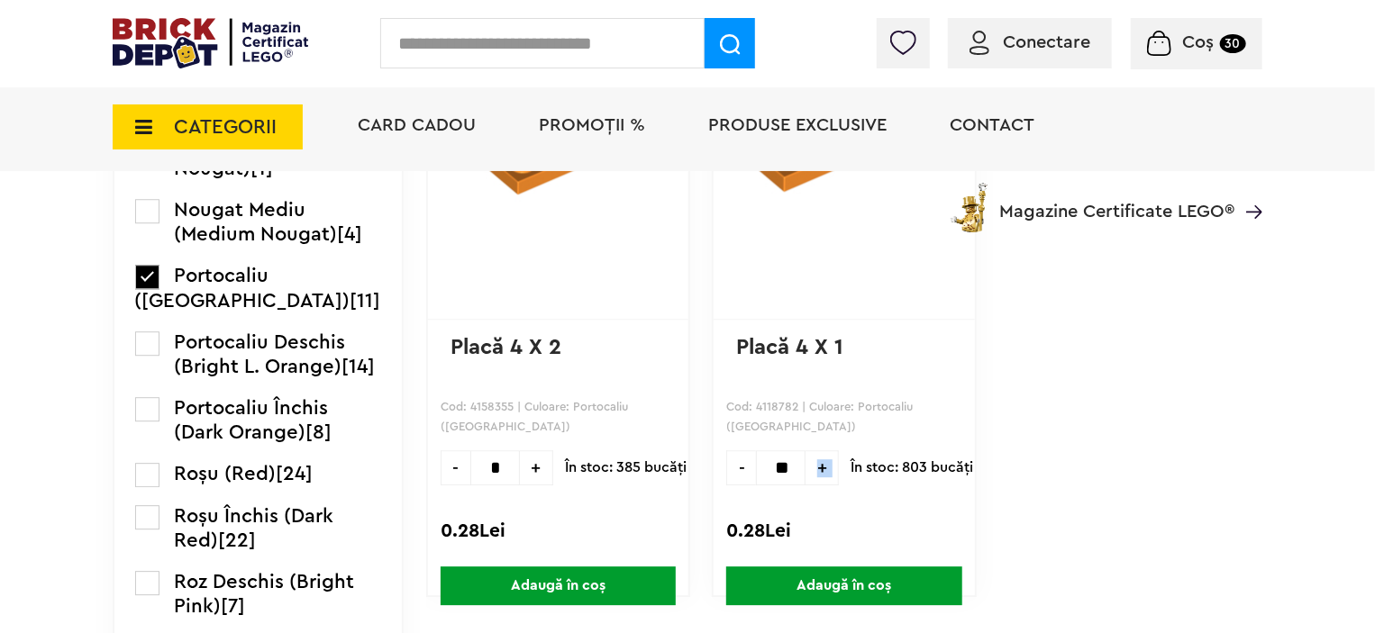
scroll to position [2382, 0]
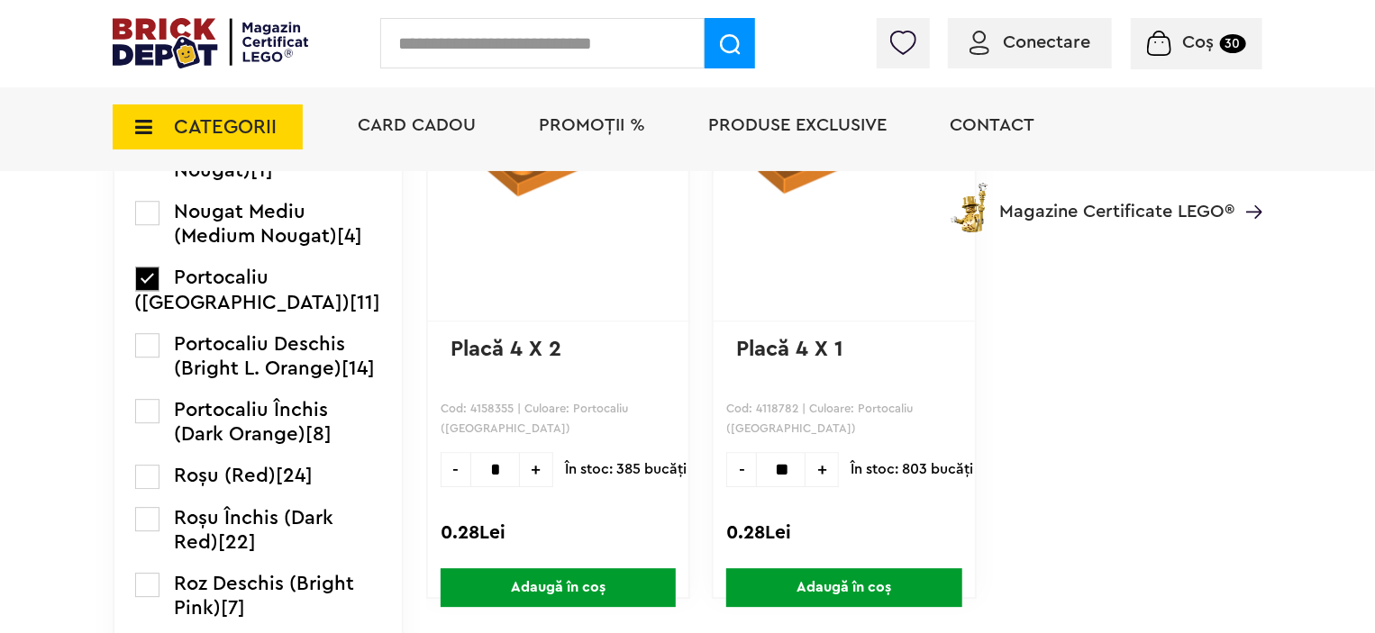
click at [152, 75] on label at bounding box center [147, 62] width 24 height 24
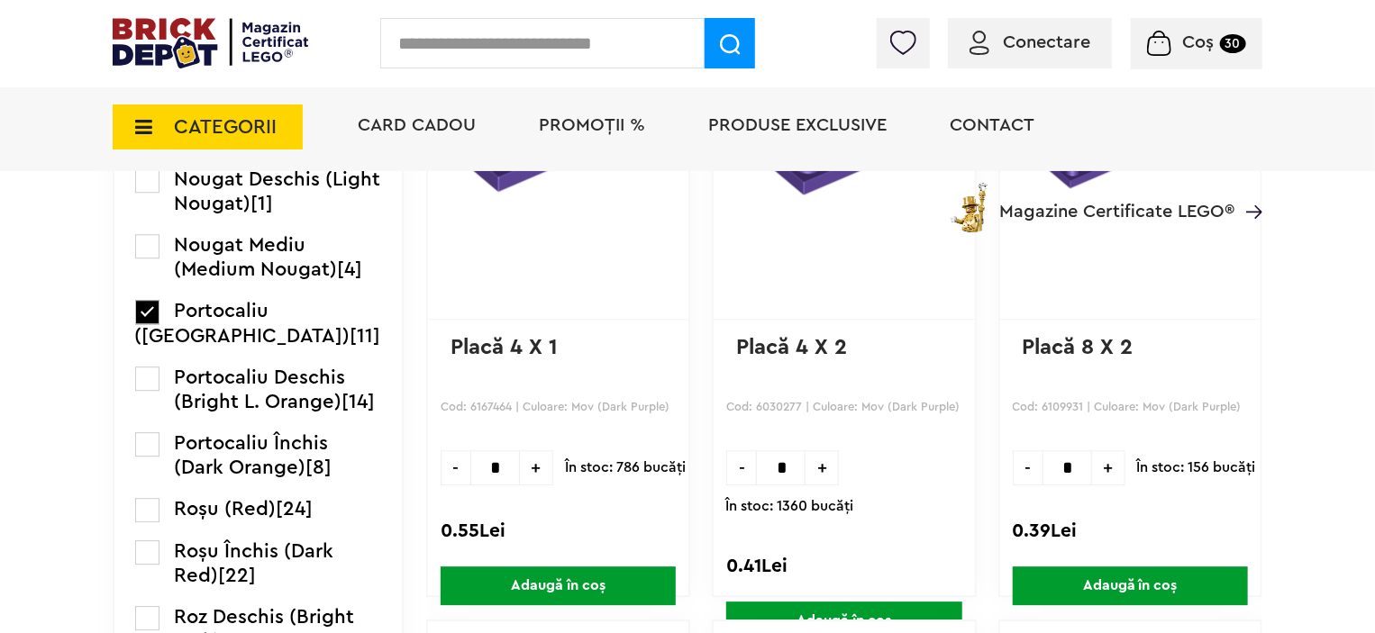
scroll to position [2420, 0]
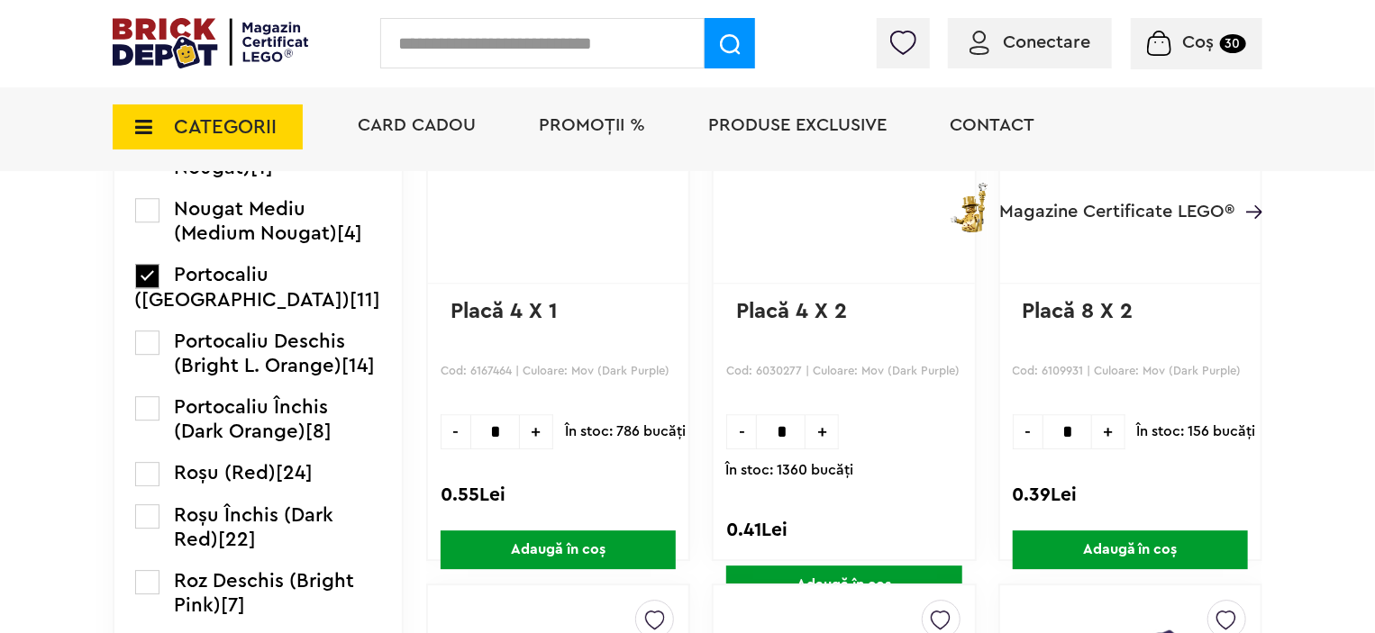
click at [805, 425] on span "+" at bounding box center [821, 431] width 33 height 35
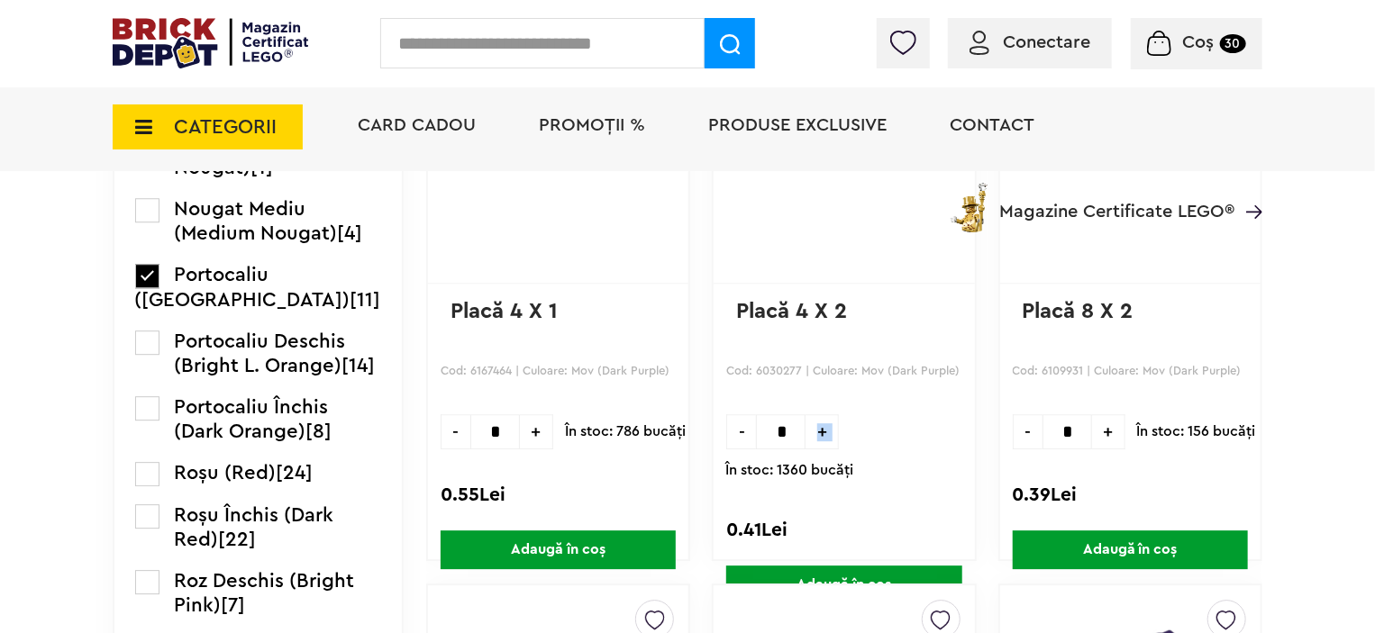
click at [805, 425] on span "+" at bounding box center [821, 431] width 33 height 35
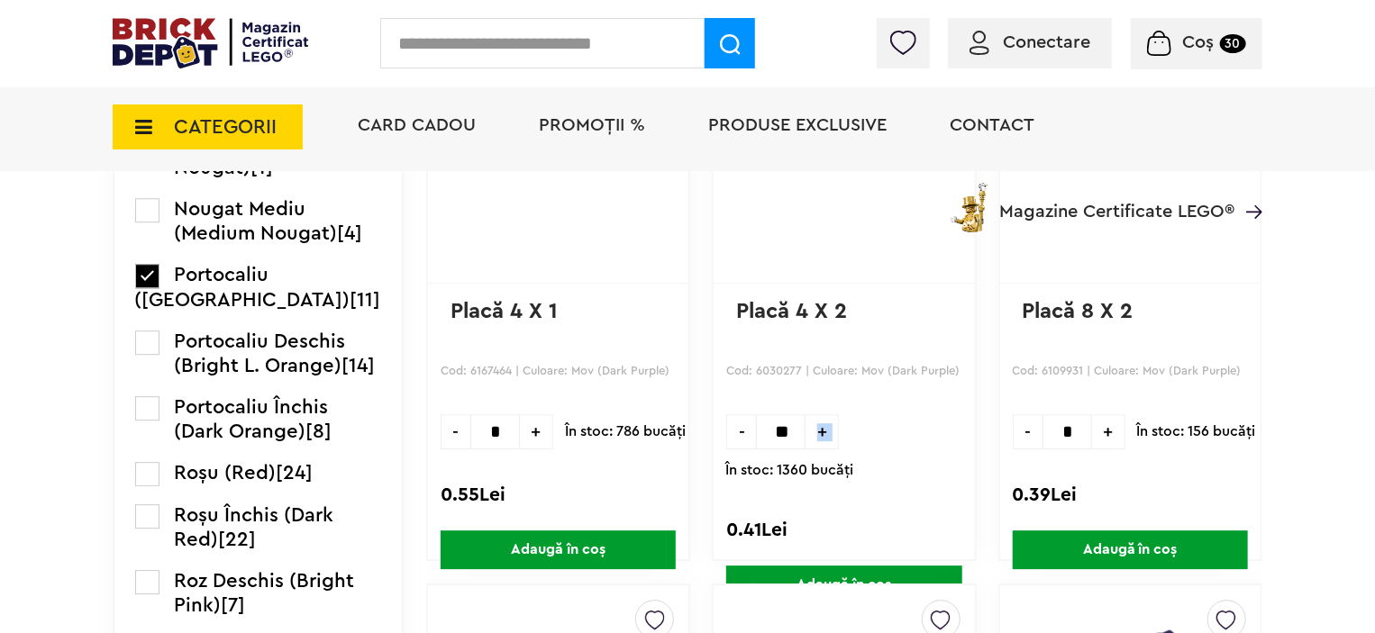
click at [805, 425] on span "+" at bounding box center [821, 431] width 33 height 35
click at [805, 426] on span "+" at bounding box center [821, 431] width 33 height 35
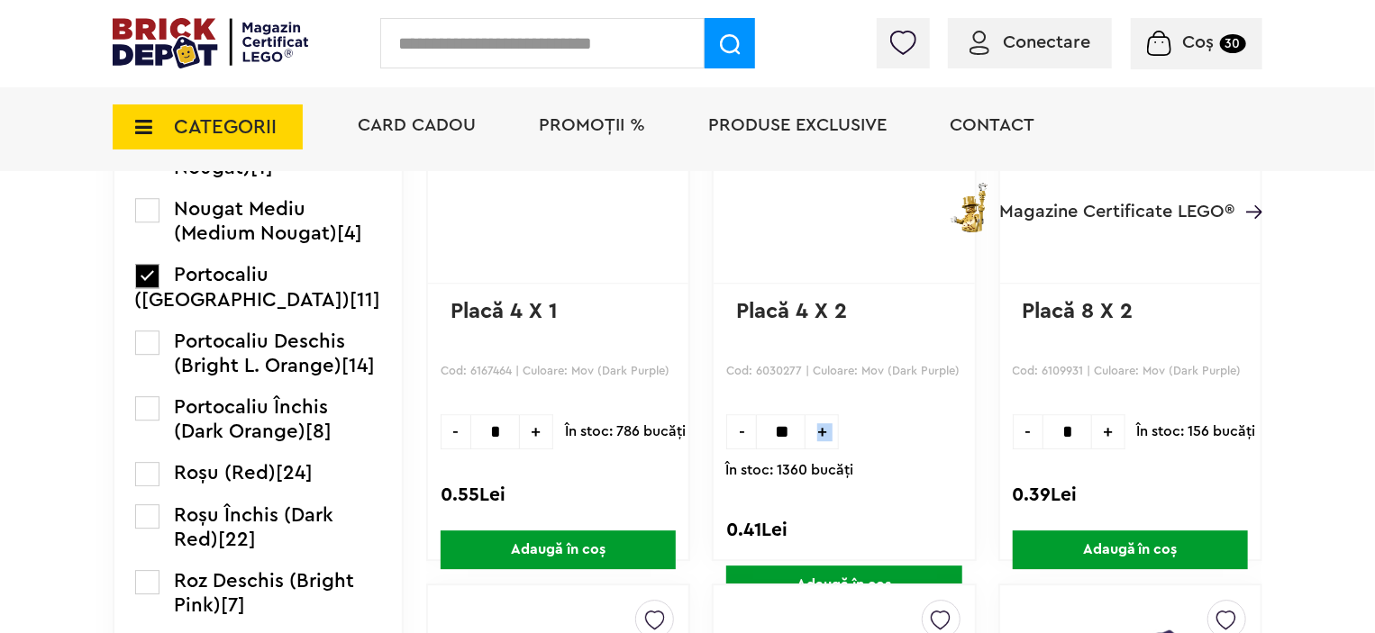
click at [805, 426] on span "+" at bounding box center [821, 431] width 33 height 35
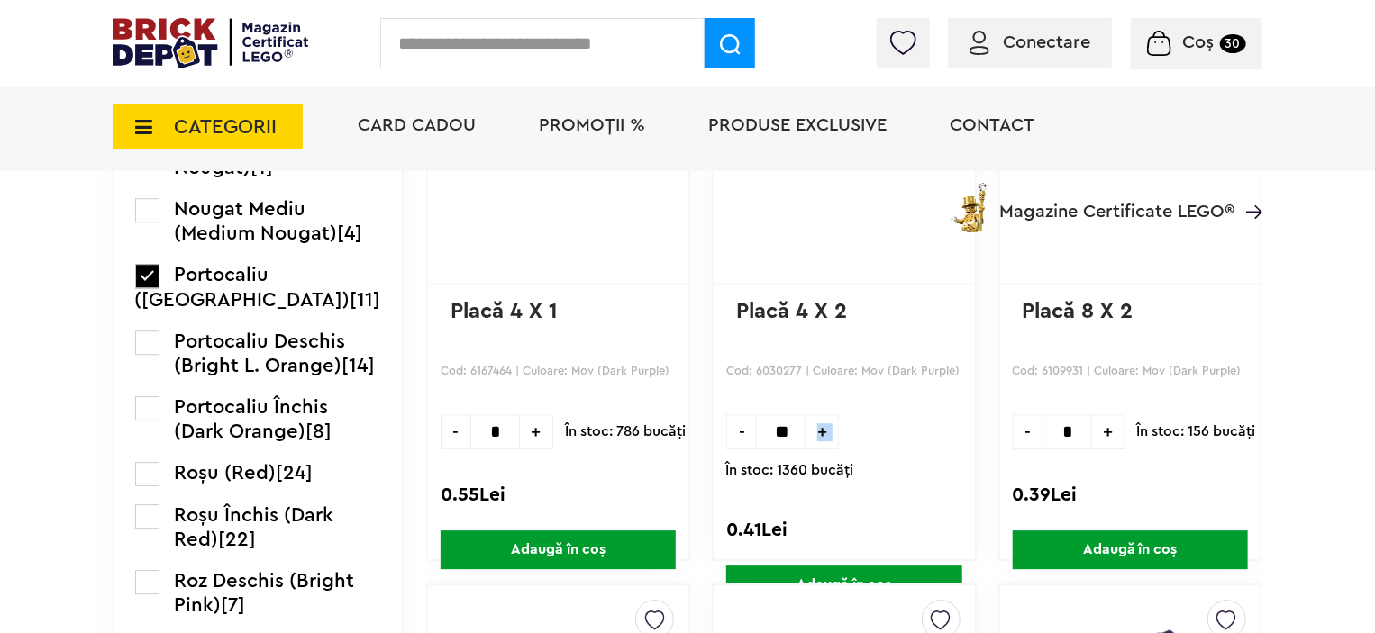
click at [805, 426] on span "+" at bounding box center [821, 431] width 33 height 35
click at [726, 429] on span "-" at bounding box center [741, 431] width 30 height 35
type input "**"
click at [798, 566] on span "Adaugă în coș" at bounding box center [843, 585] width 235 height 39
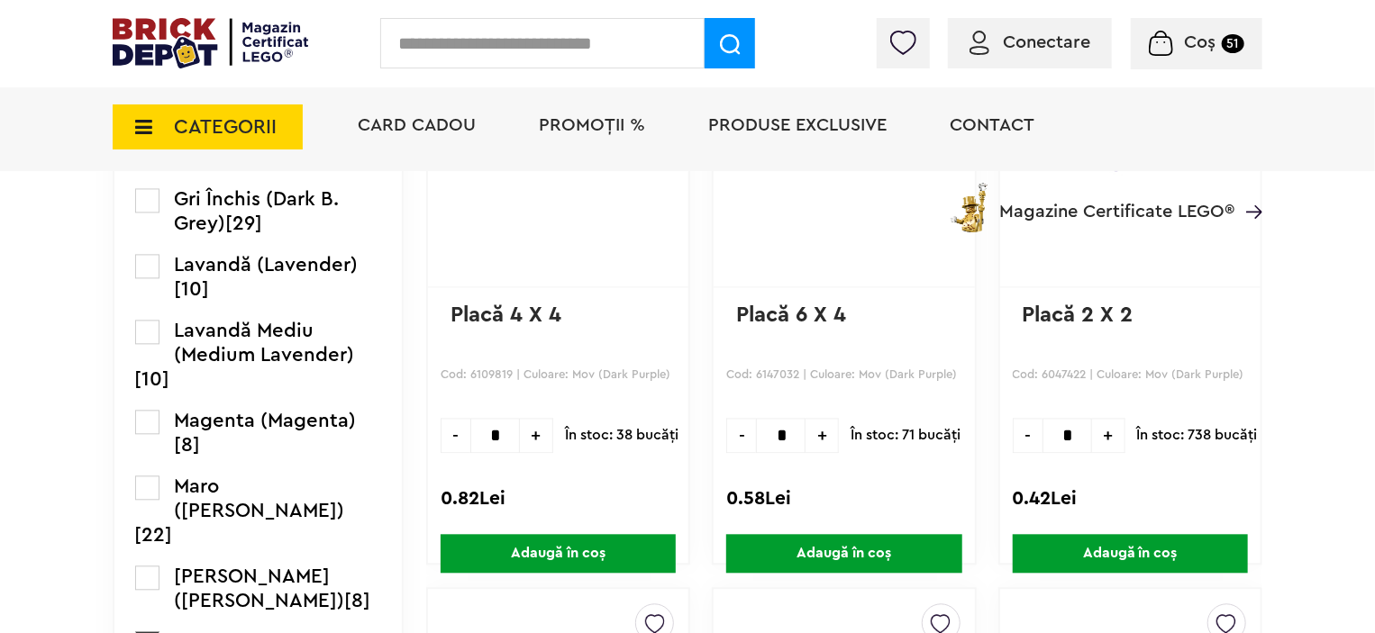
scroll to position [1837, 0]
click at [1096, 432] on span "+" at bounding box center [1108, 434] width 33 height 35
type input "*"
click at [1150, 545] on span "Adaugă în coș" at bounding box center [1130, 552] width 235 height 39
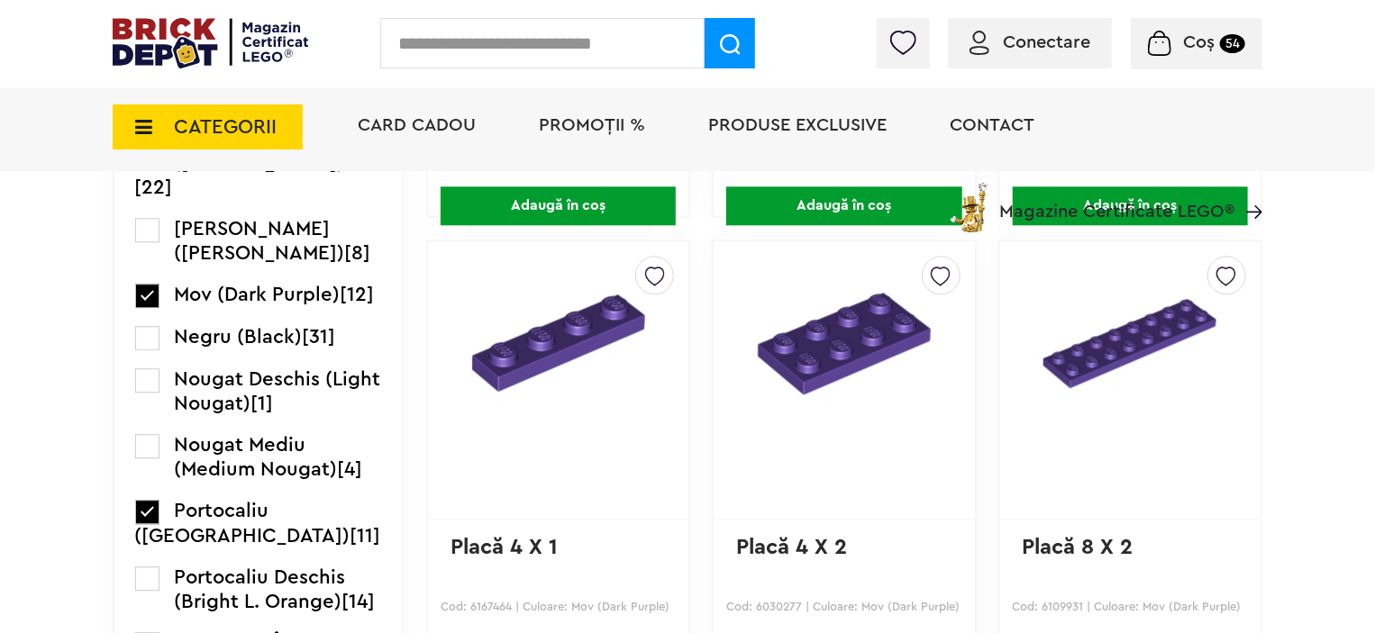
scroll to position [2207, 0]
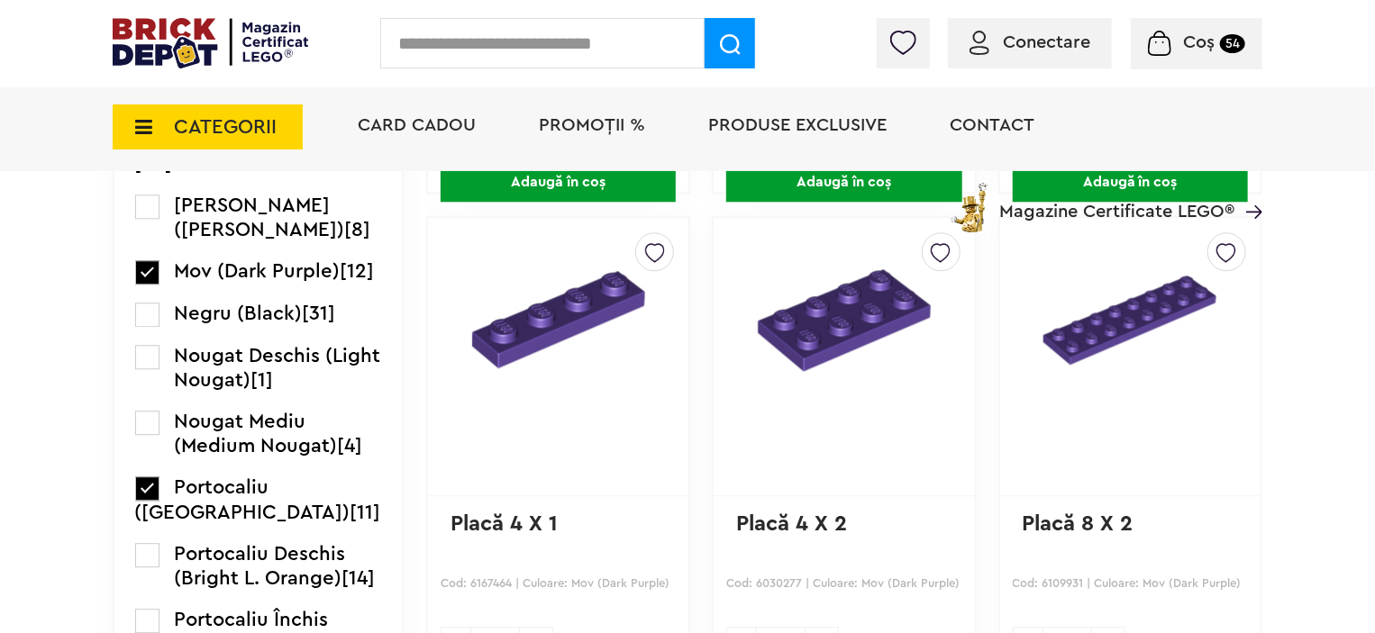
click at [151, 63] on label at bounding box center [147, 51] width 24 height 24
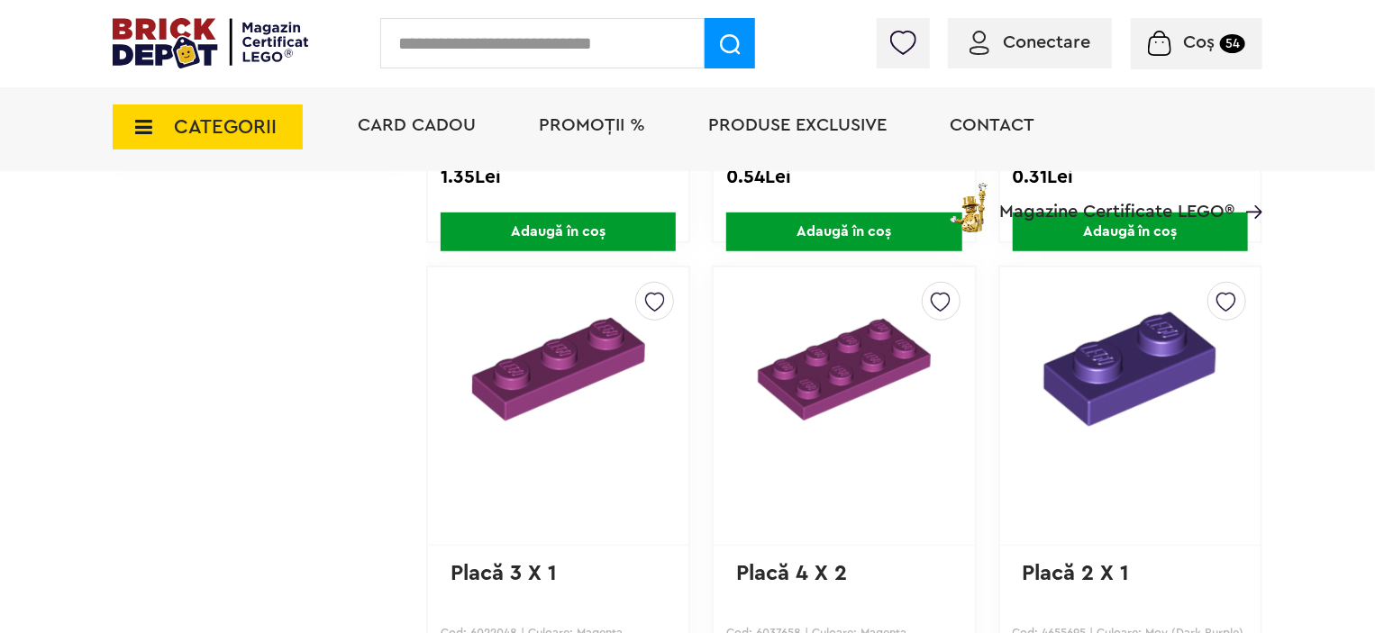
scroll to position [4205, 0]
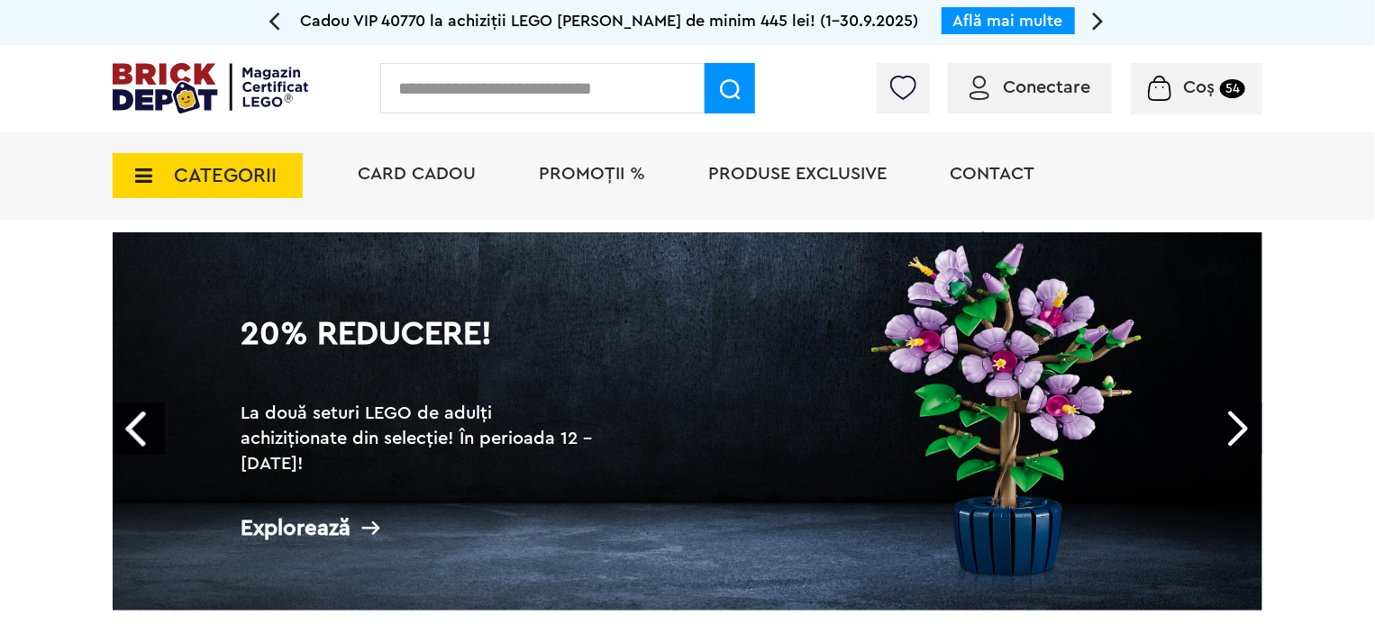
click at [270, 172] on span "CATEGORII" at bounding box center [225, 176] width 103 height 20
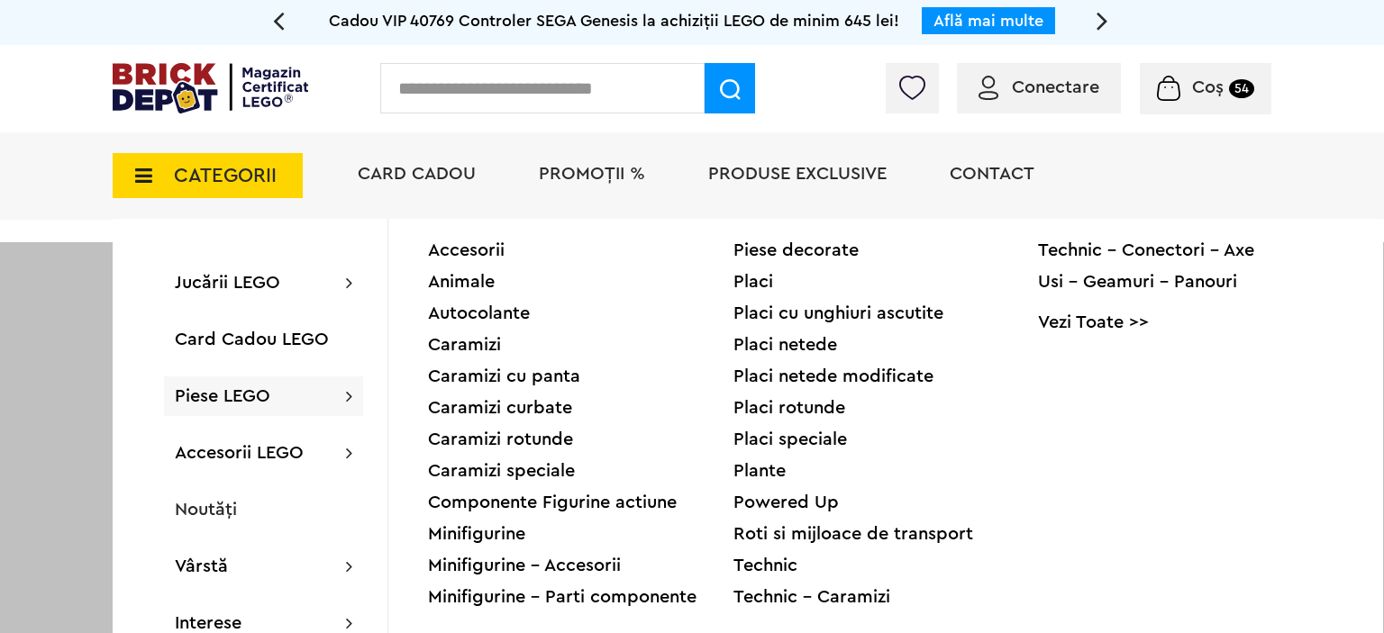
click at [238, 392] on span "Piese LEGO" at bounding box center [222, 396] width 95 height 18
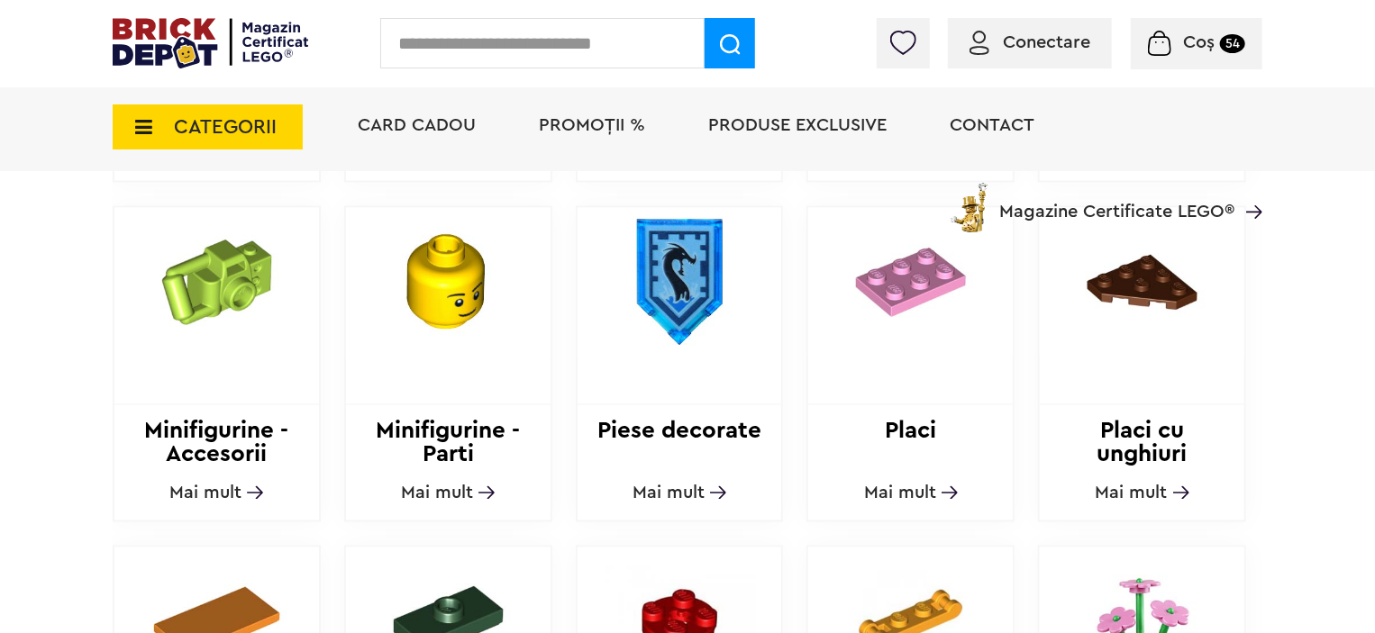
scroll to position [1371, 0]
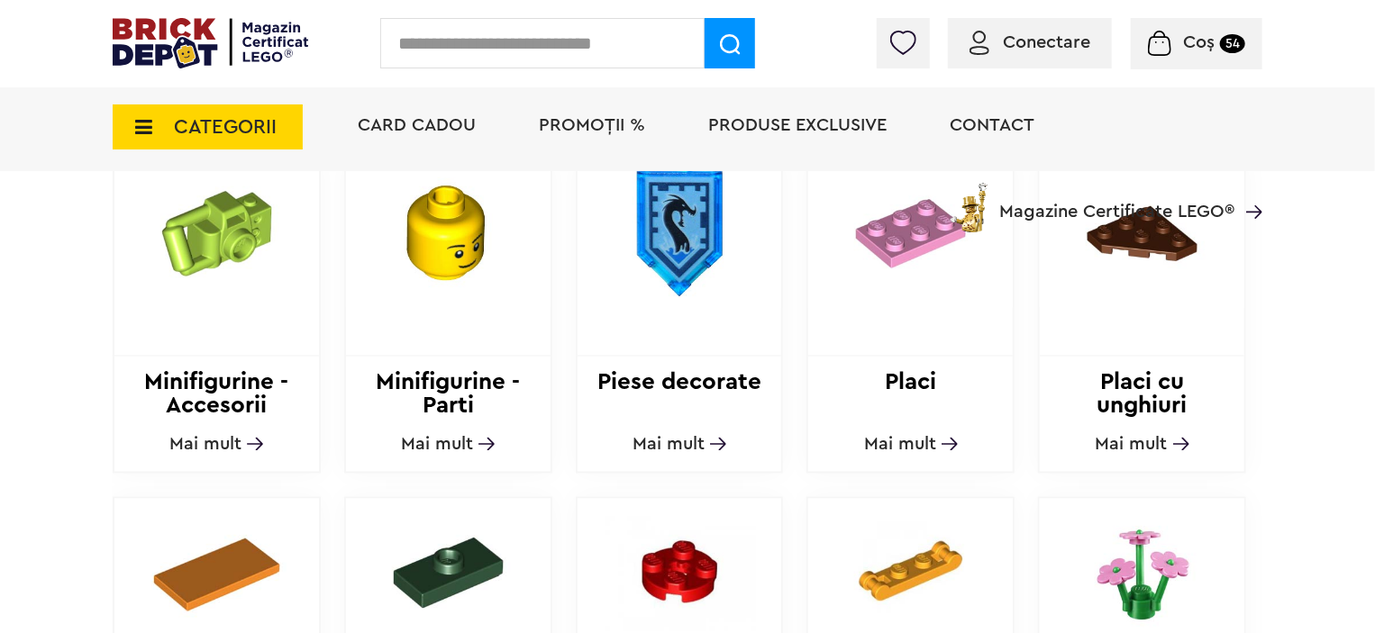
click at [213, 285] on img at bounding box center [216, 233] width 205 height 149
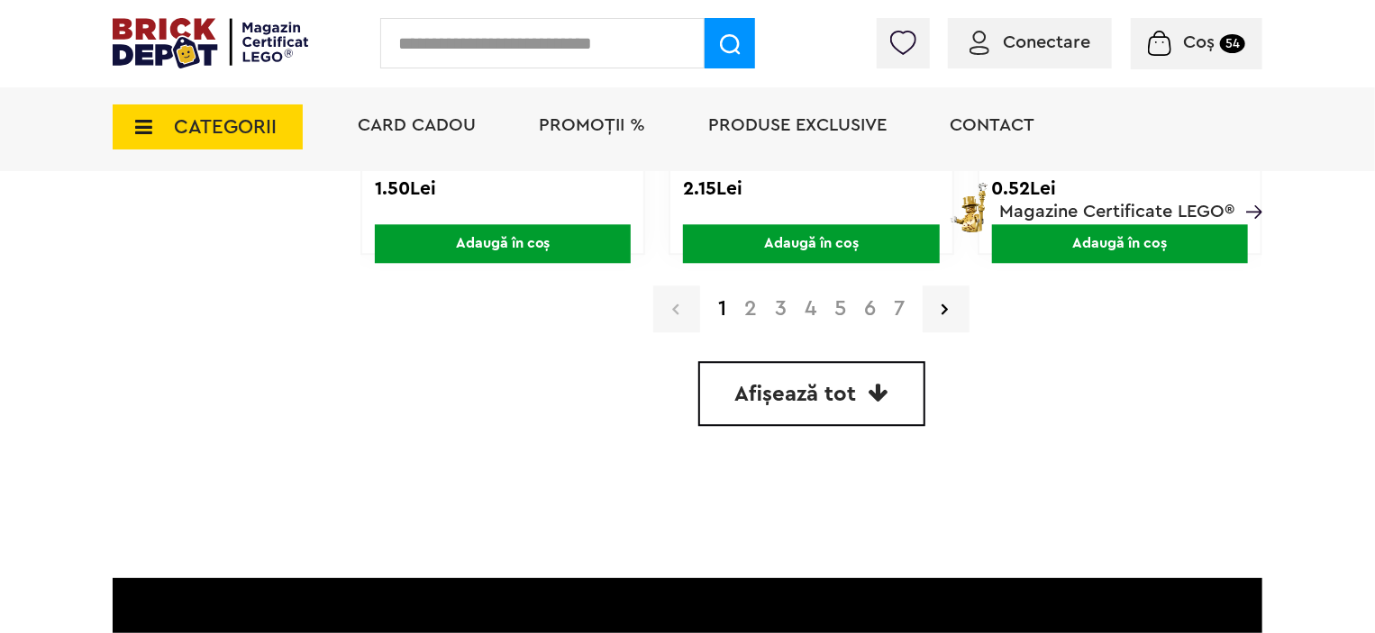
scroll to position [5628, 0]
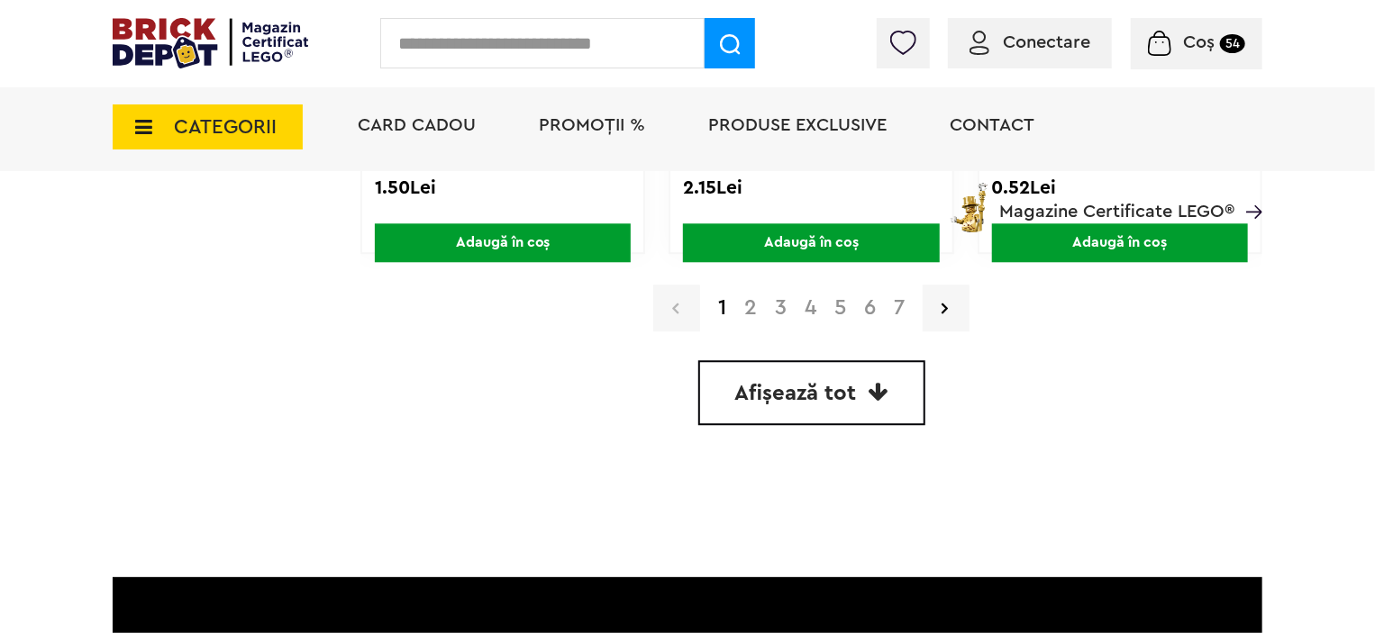
click at [742, 301] on link "2" at bounding box center [750, 308] width 31 height 22
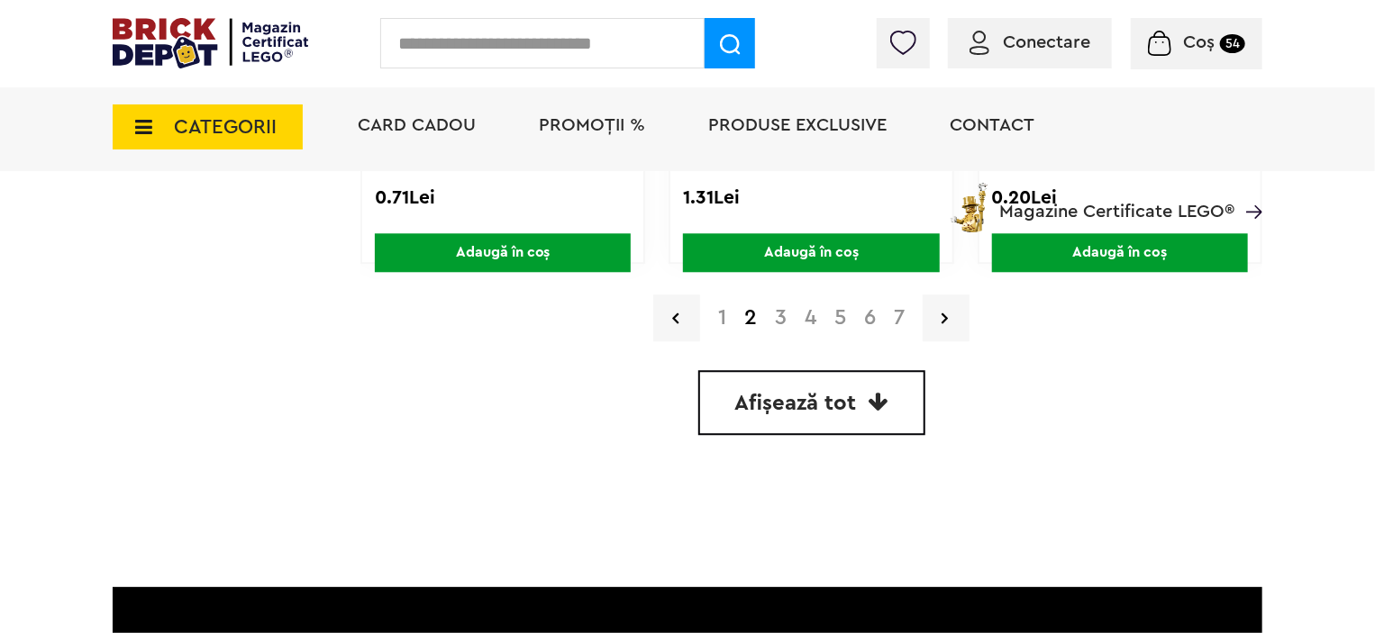
scroll to position [5621, 0]
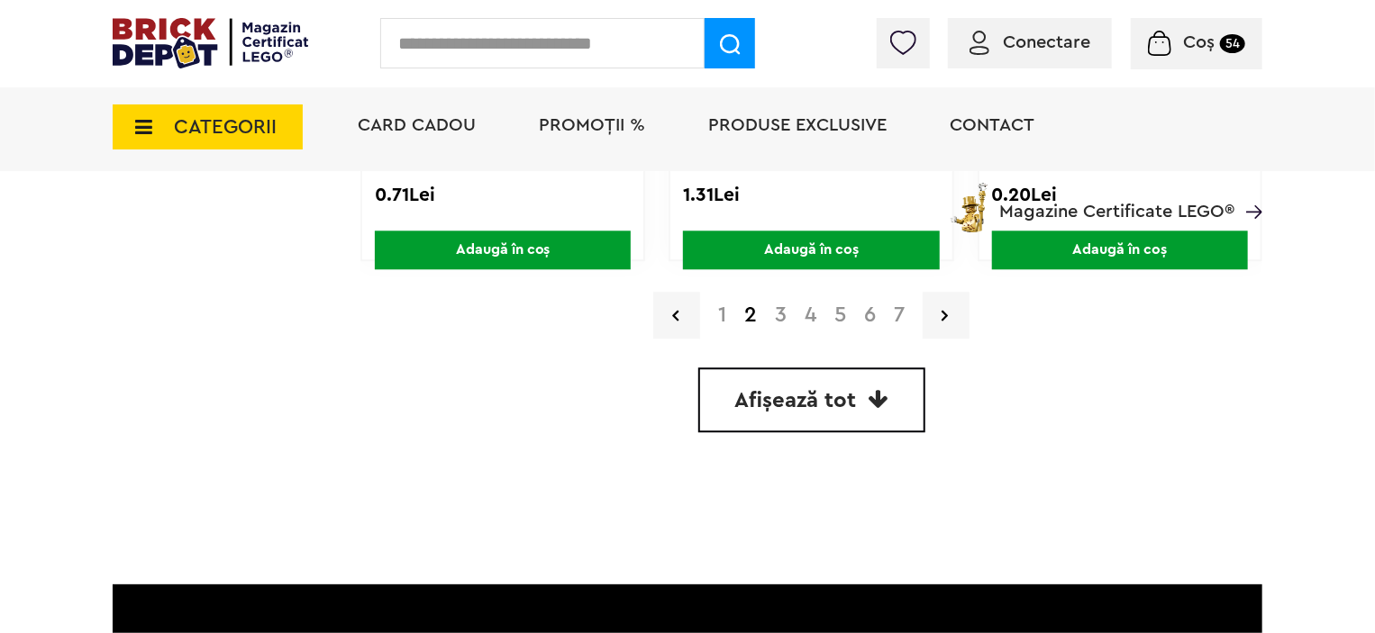
click at [774, 305] on link "3" at bounding box center [781, 316] width 30 height 22
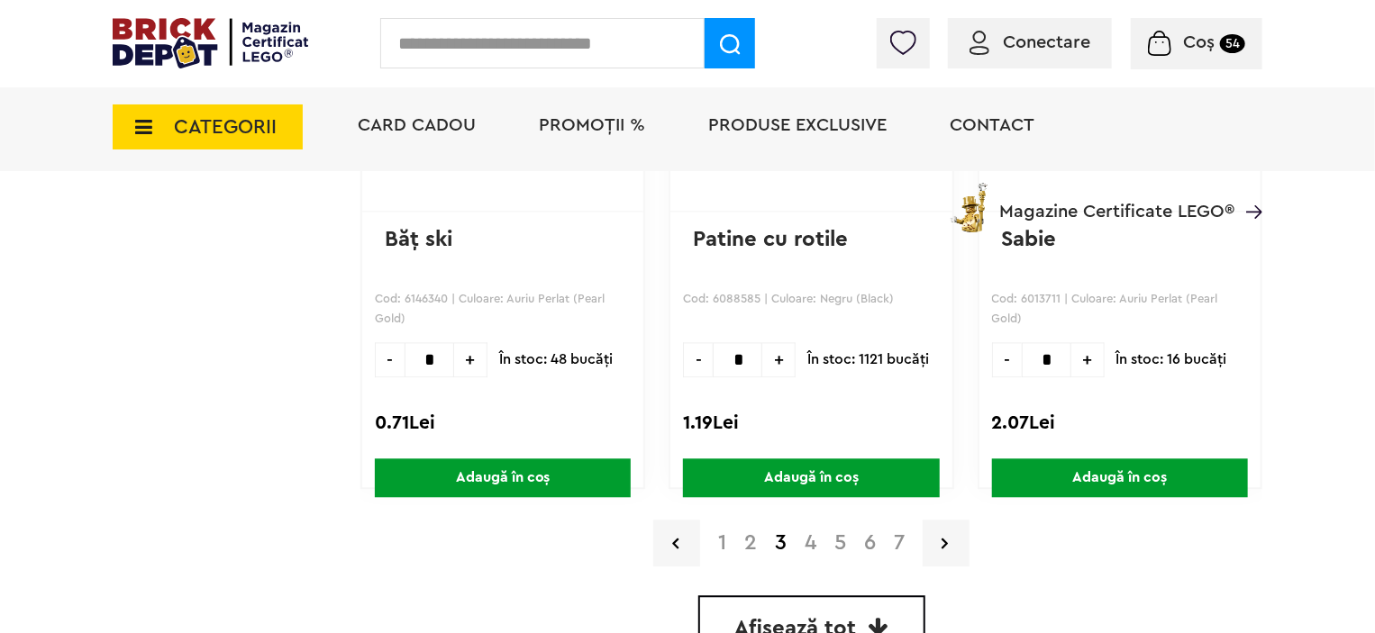
scroll to position [5394, 0]
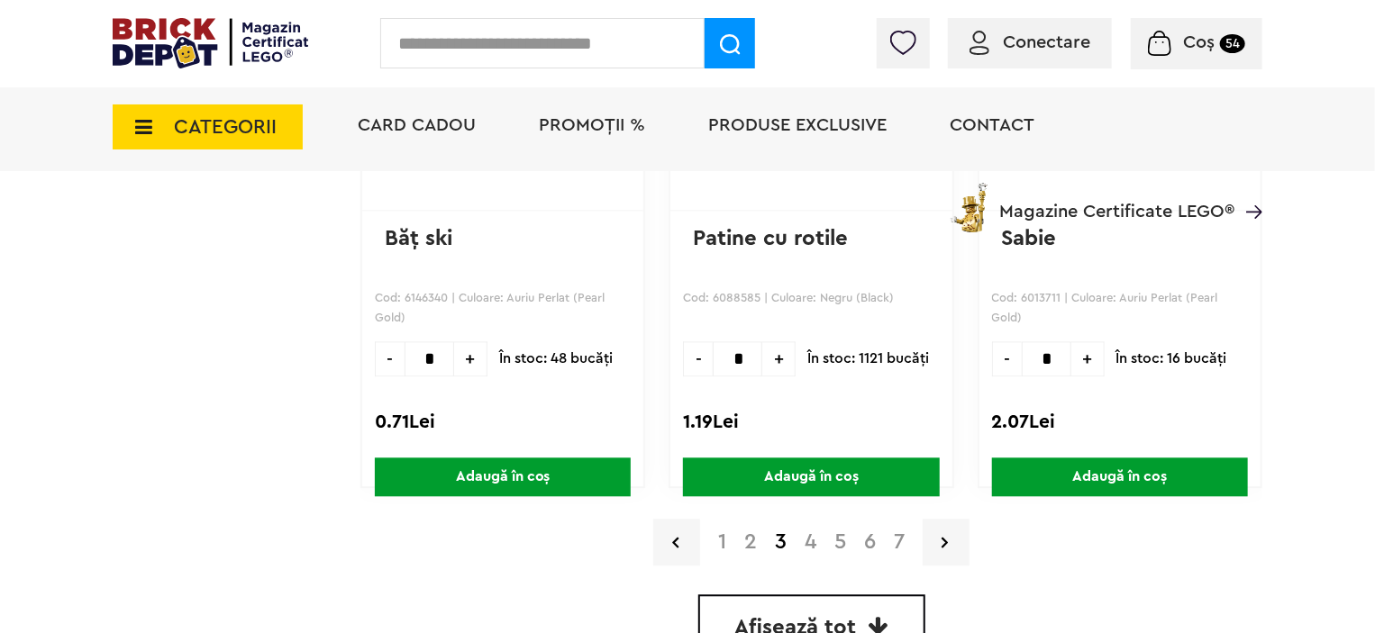
click at [807, 536] on link "4" at bounding box center [811, 543] width 30 height 22
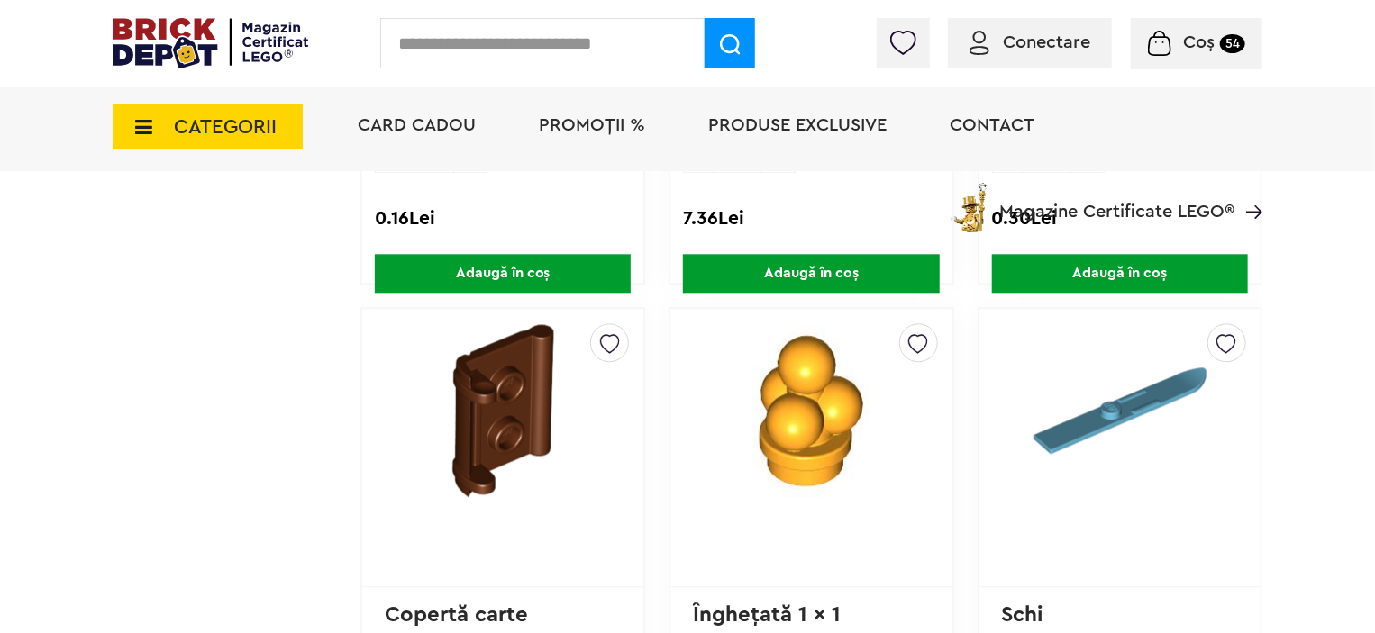
scroll to position [2189, 0]
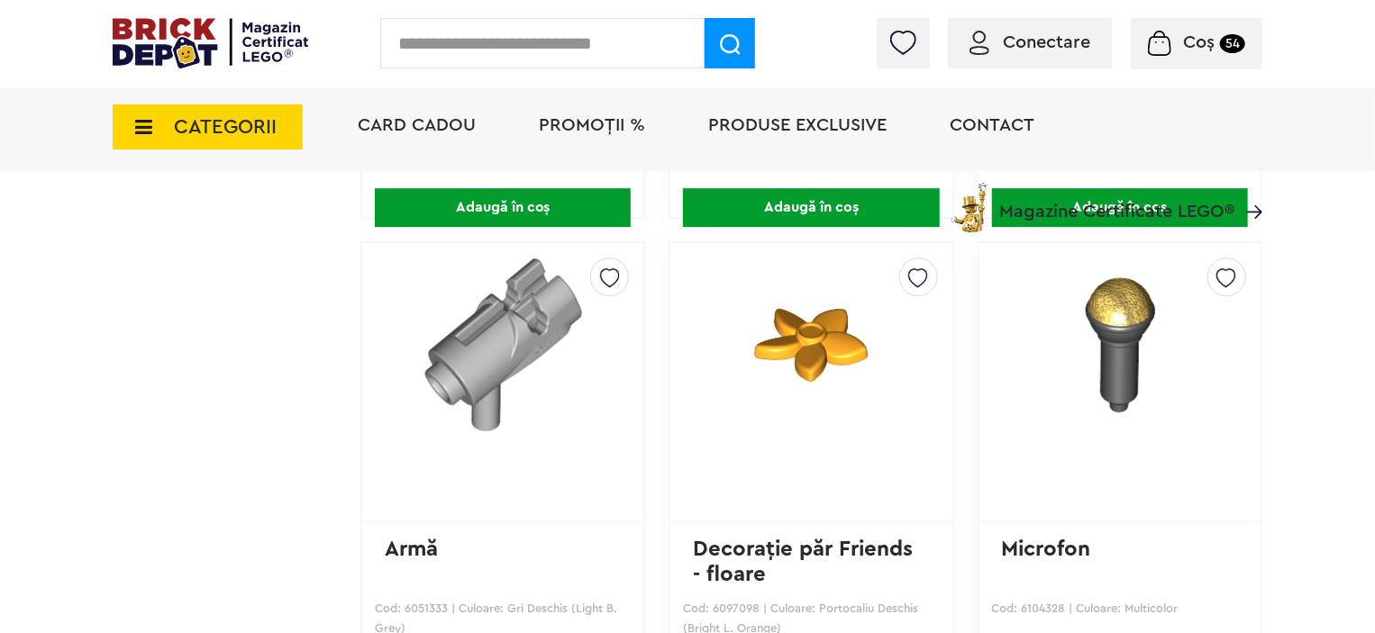
drag, startPoint x: 841, startPoint y: 458, endPoint x: 198, endPoint y: 381, distance: 647.8
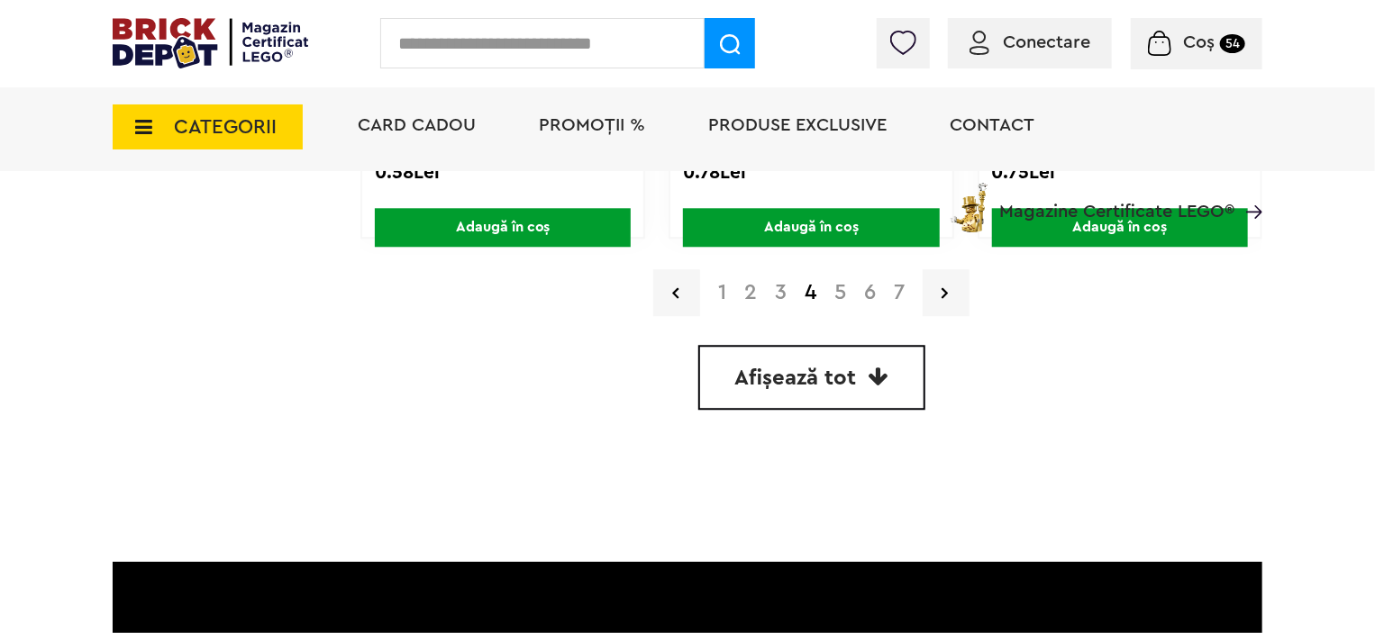
scroll to position [5685, 0]
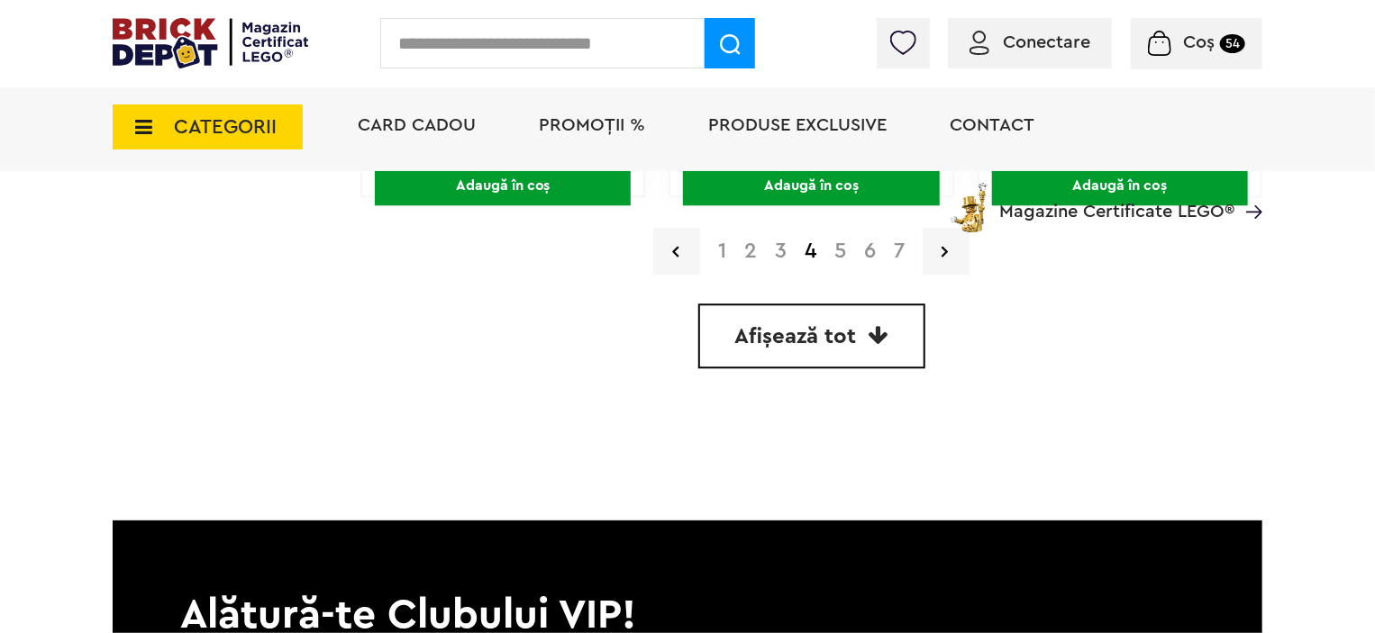
click at [831, 257] on link "5" at bounding box center [840, 252] width 30 height 22
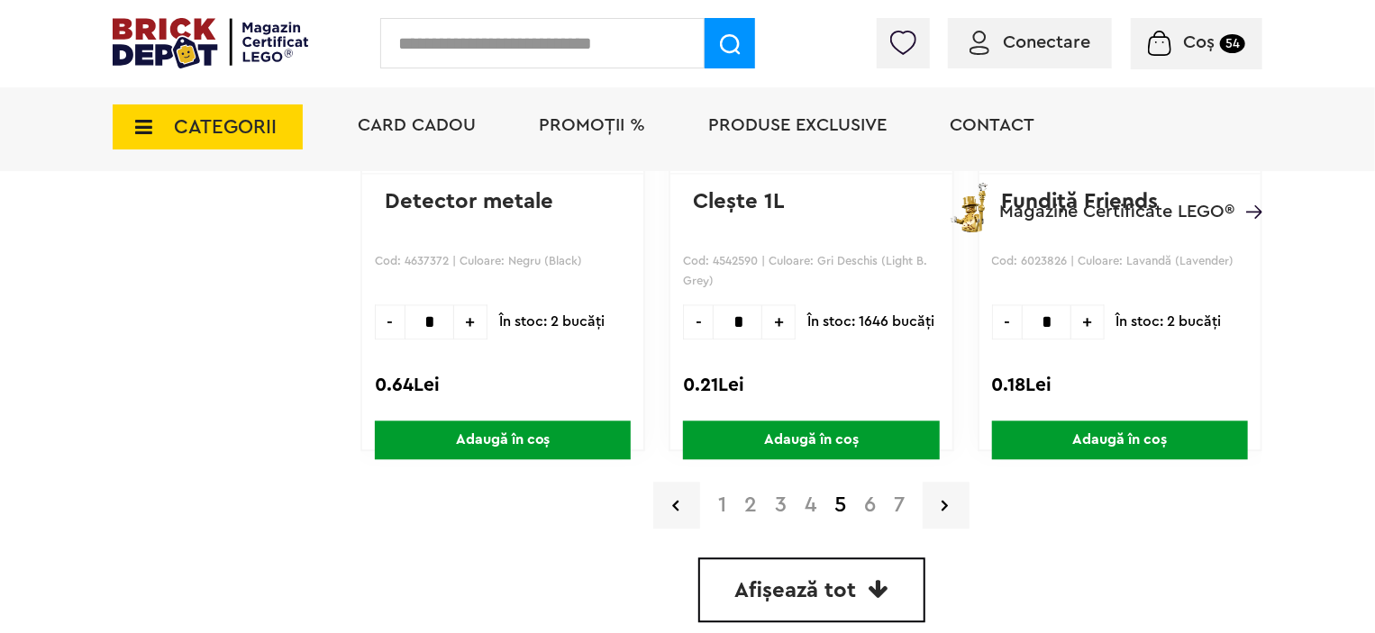
scroll to position [5438, 0]
